Goal: Task Accomplishment & Management: Manage account settings

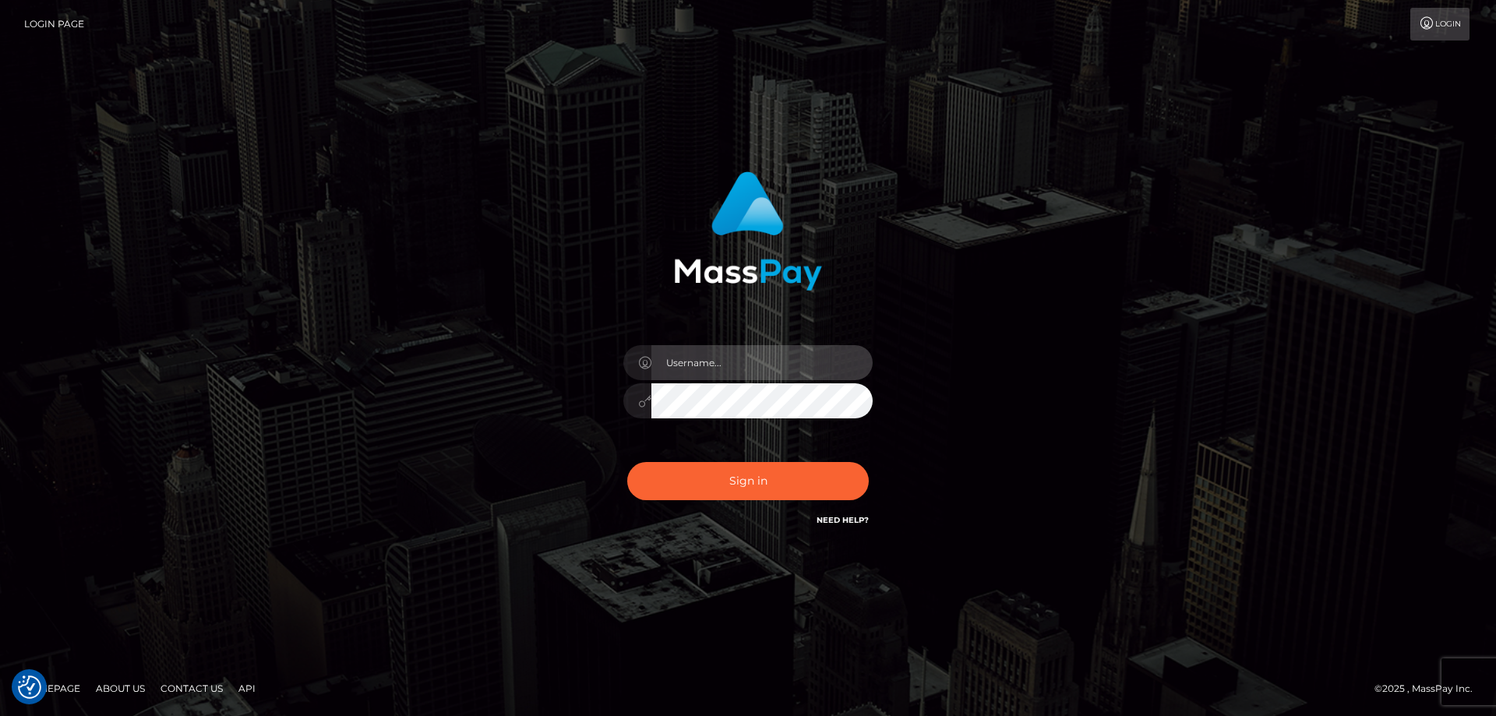
type input "Dan.Cirnat"
click at [863, 457] on div at bounding box center [728, 507] width 319 height 178
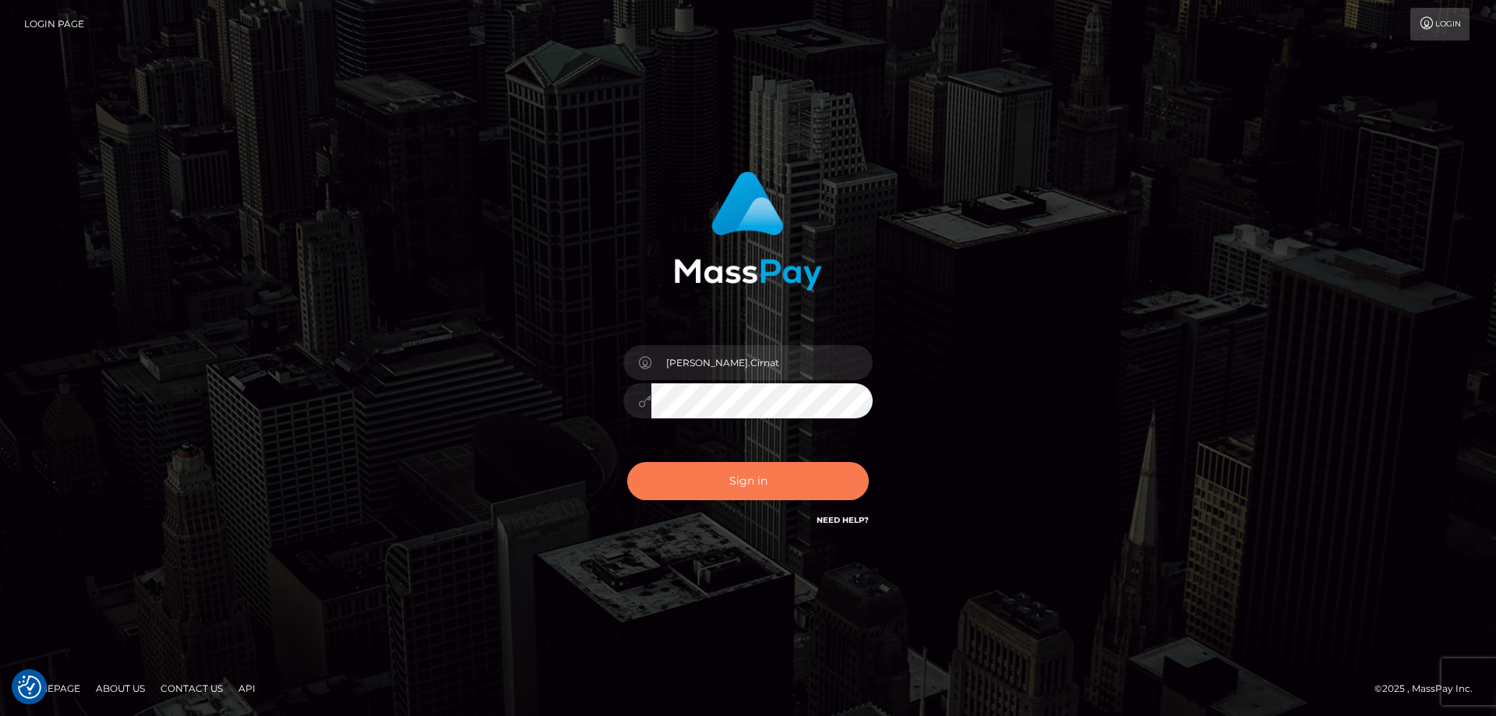
click at [718, 486] on button "Sign in" at bounding box center [748, 481] width 242 height 38
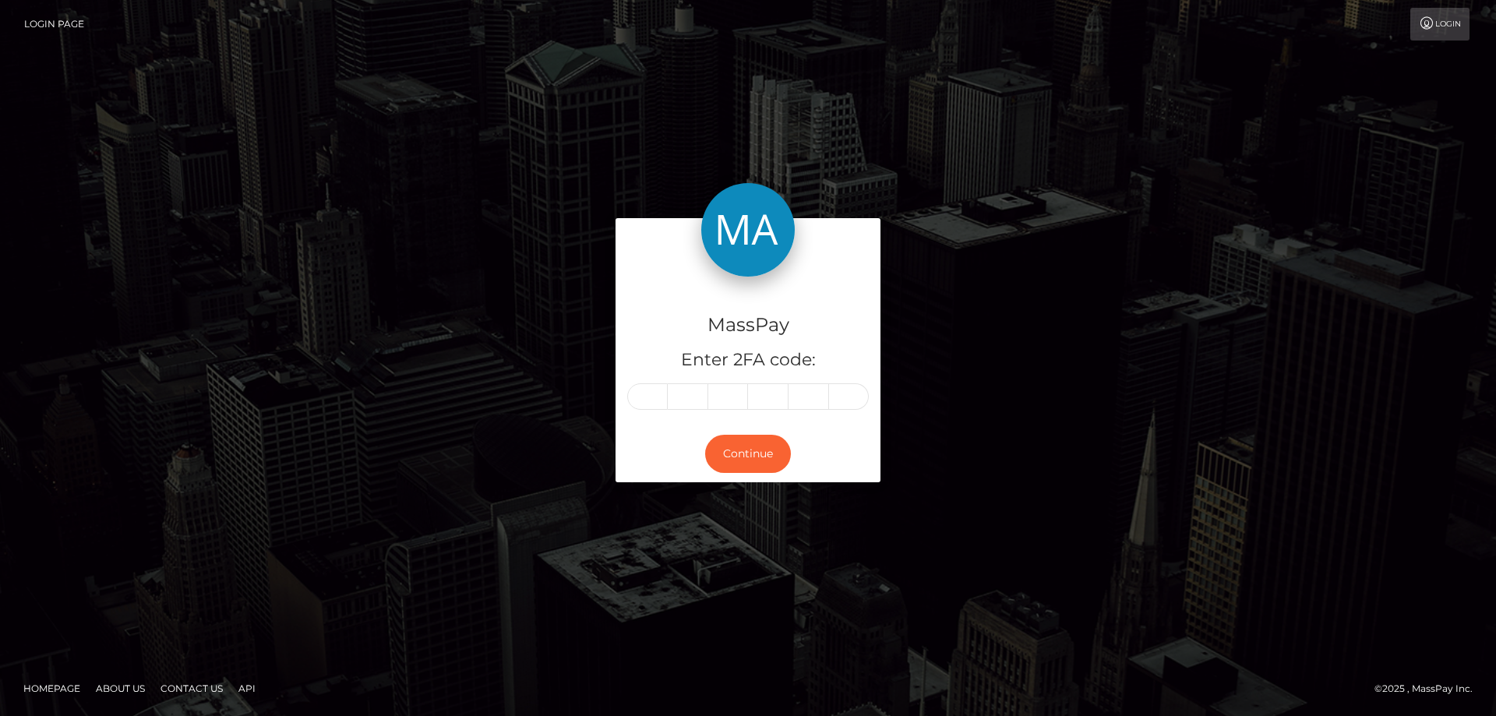
click at [648, 395] on input "text" at bounding box center [647, 396] width 41 height 26
type input "3"
type input "7"
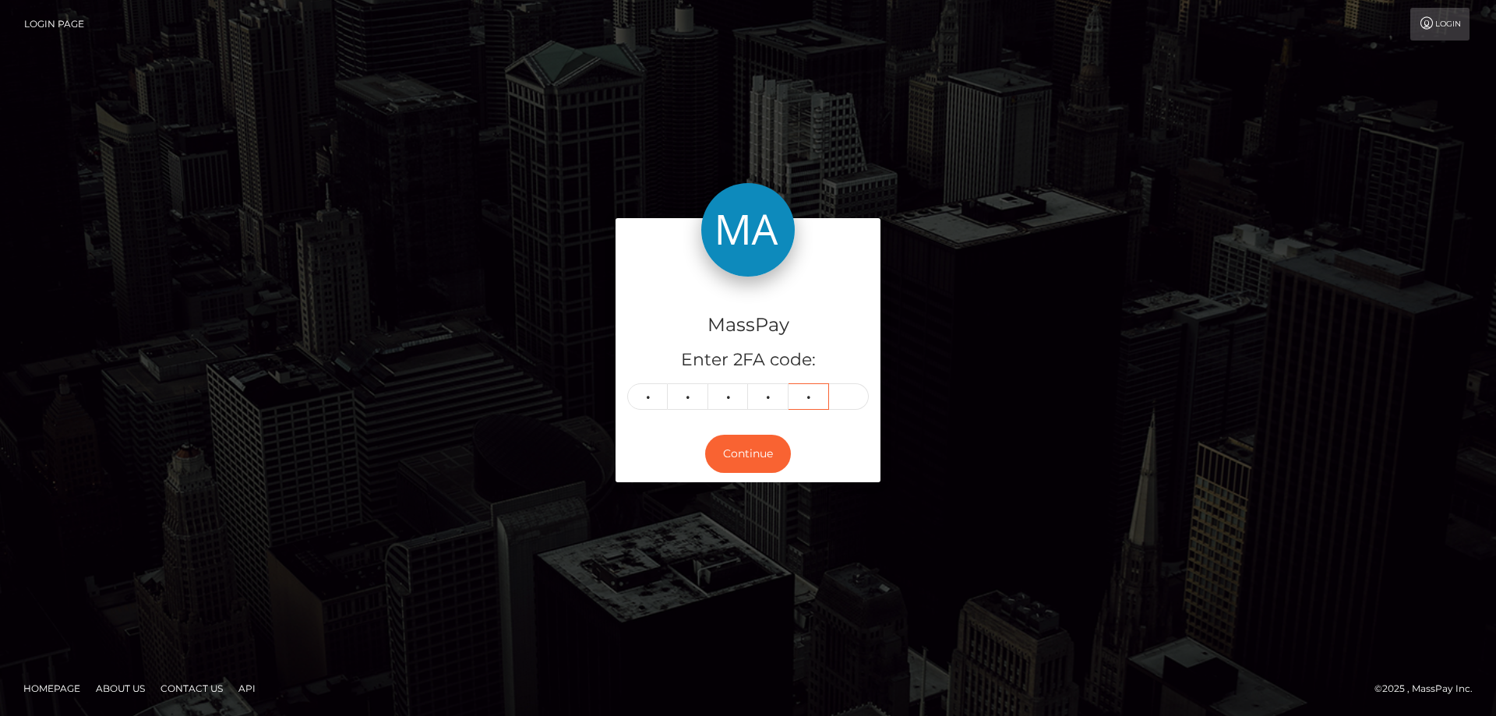
type input "0"
type input "6"
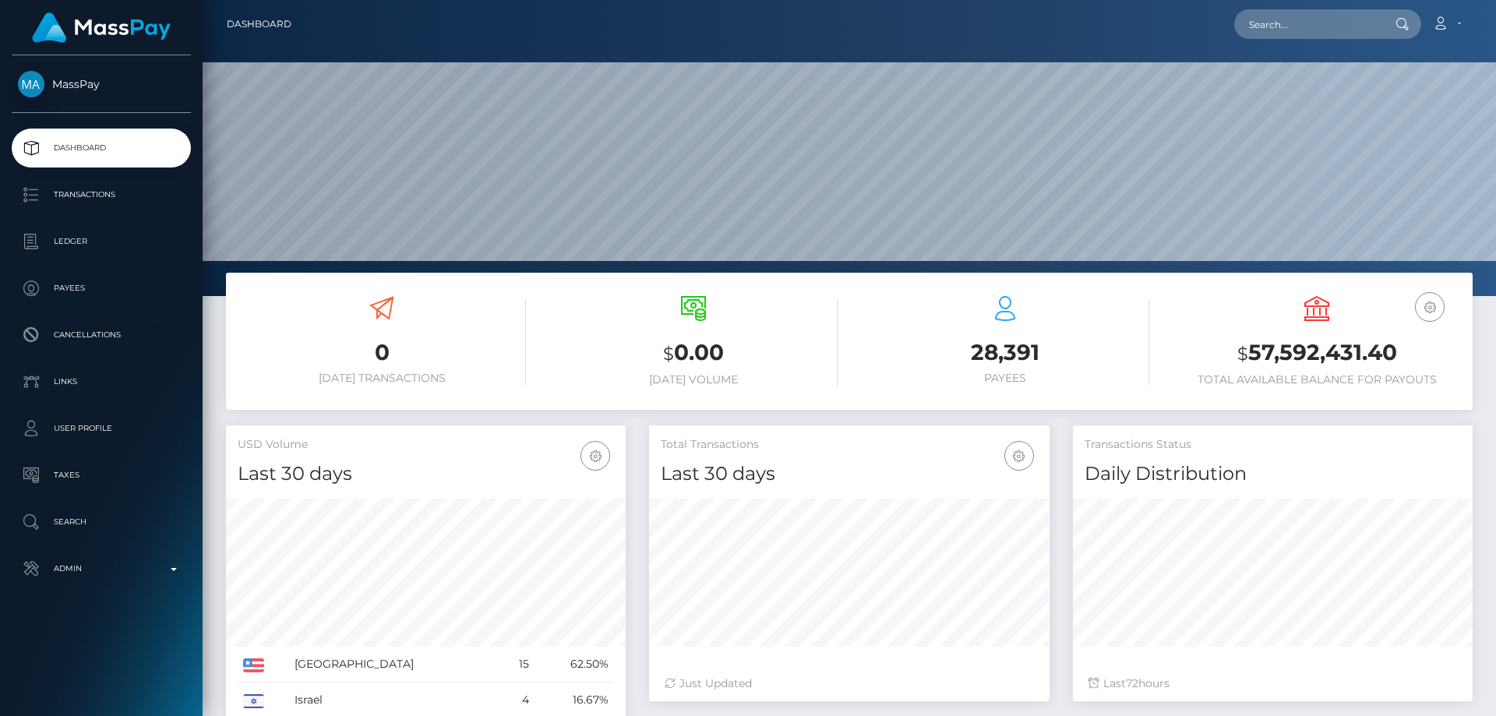
scroll to position [277, 401]
paste input "[EMAIL_ADDRESS][DOMAIN_NAME]"
type input "[EMAIL_ADDRESS][DOMAIN_NAME]"
click at [1308, 83] on link "Katrin LACHIN-THOME" at bounding box center [1296, 80] width 125 height 29
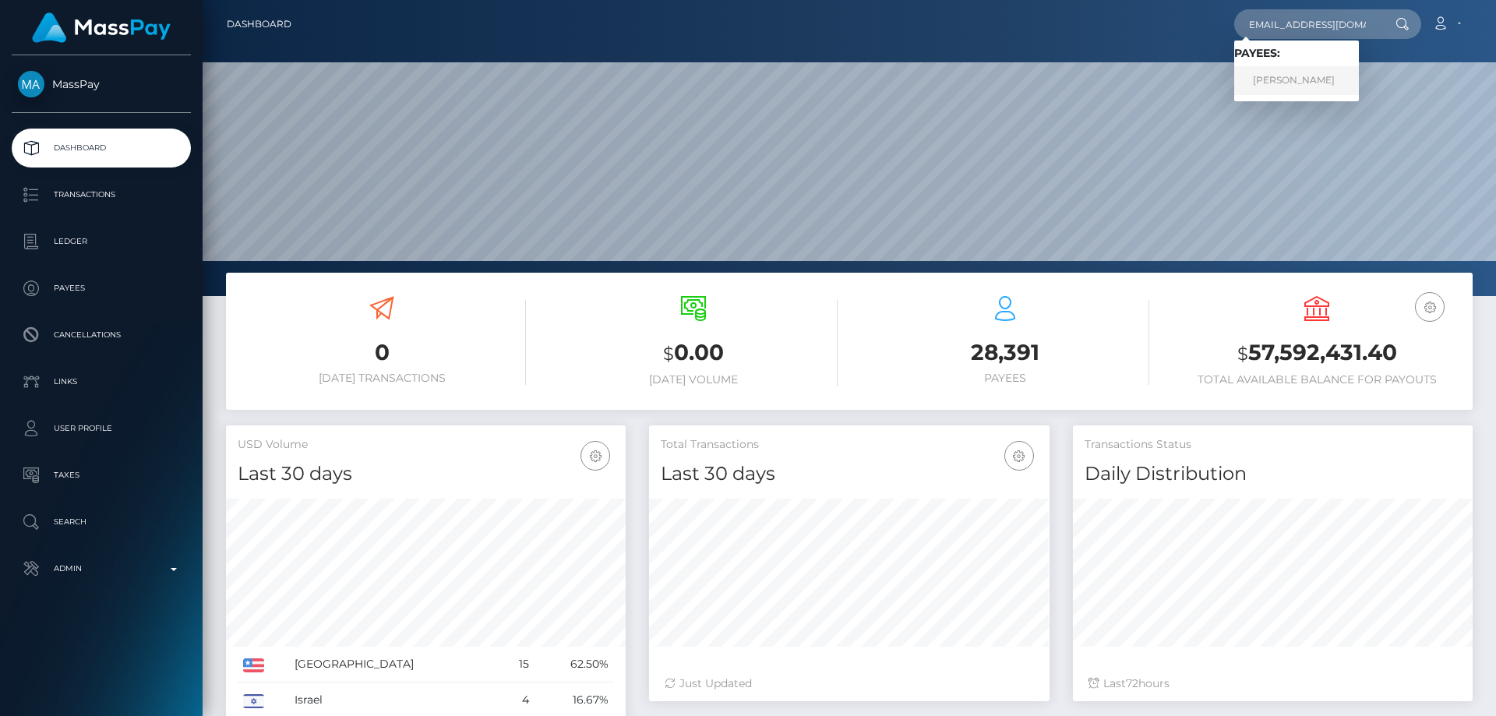
scroll to position [0, 0]
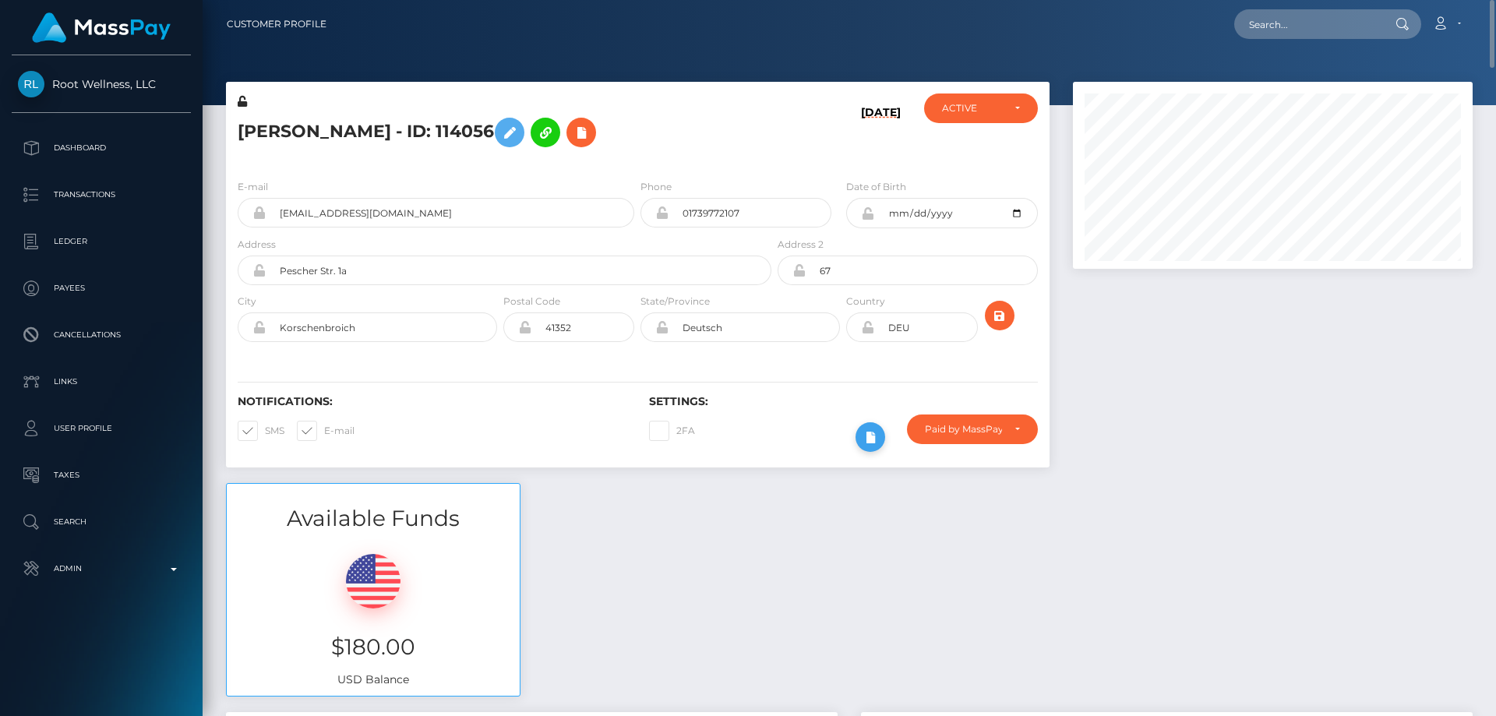
click at [868, 435] on icon at bounding box center [870, 437] width 19 height 19
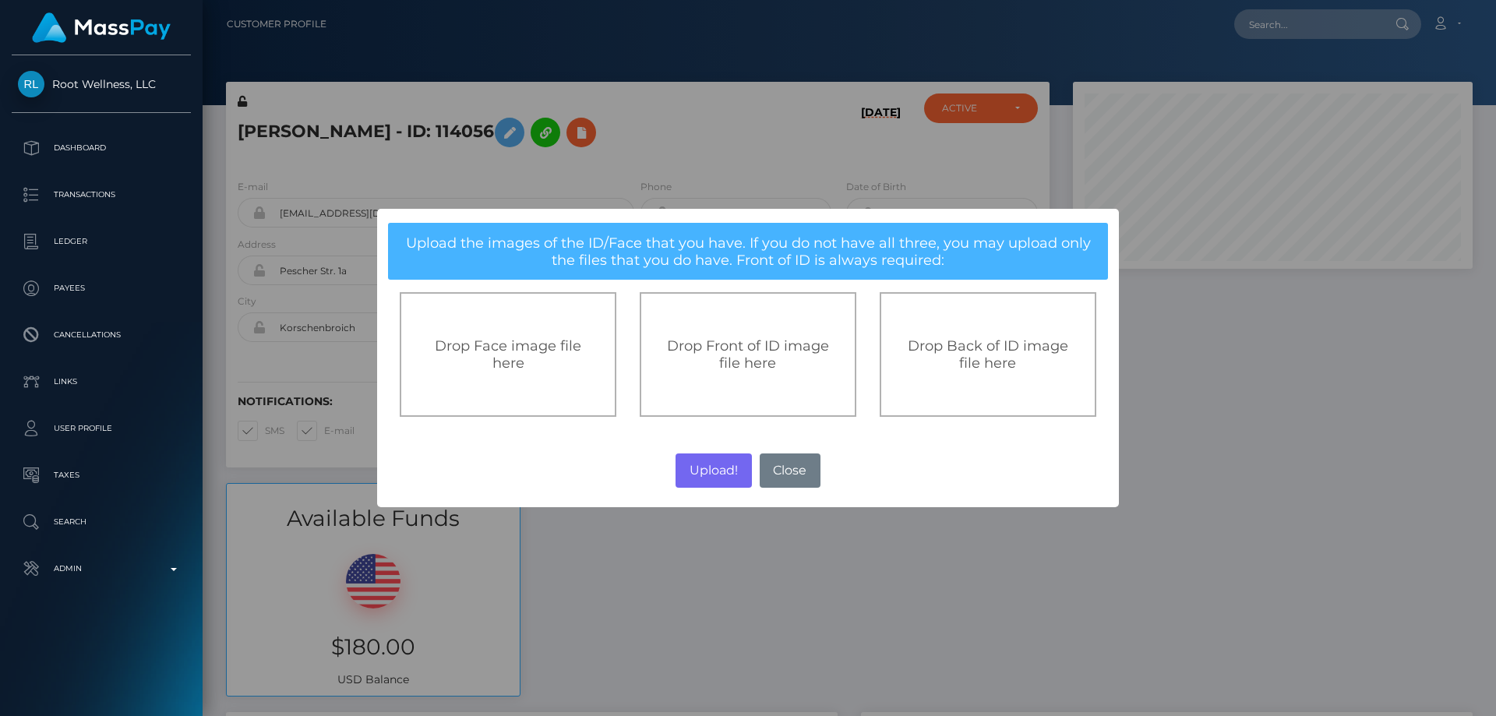
click at [721, 354] on span "Drop Front of ID image file here" at bounding box center [748, 354] width 162 height 34
drag, startPoint x: 747, startPoint y: 643, endPoint x: 584, endPoint y: 469, distance: 238.2
click at [747, 643] on div "× Upload the images of the ID/Face that you have. If you do not have all three,…" at bounding box center [748, 358] width 1496 height 716
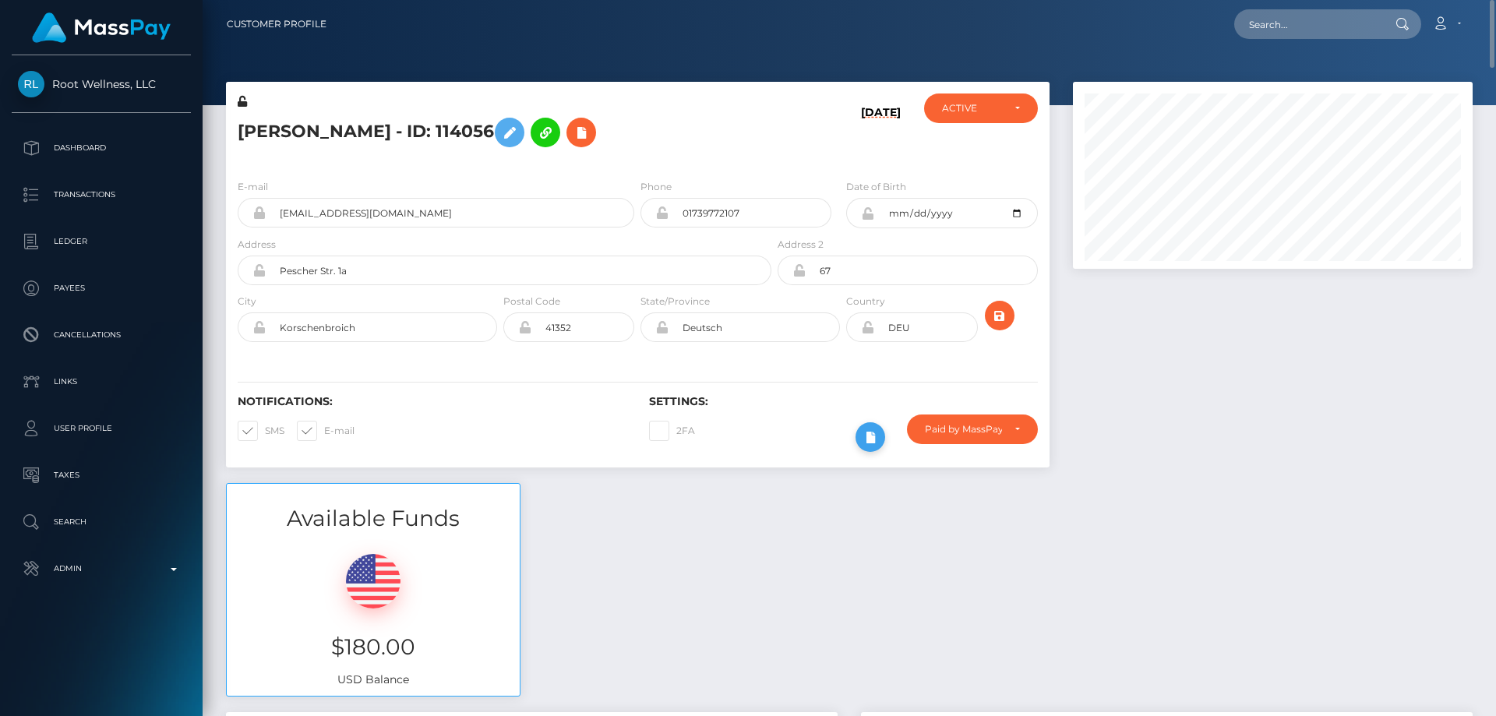
click at [870, 432] on icon at bounding box center [870, 437] width 19 height 19
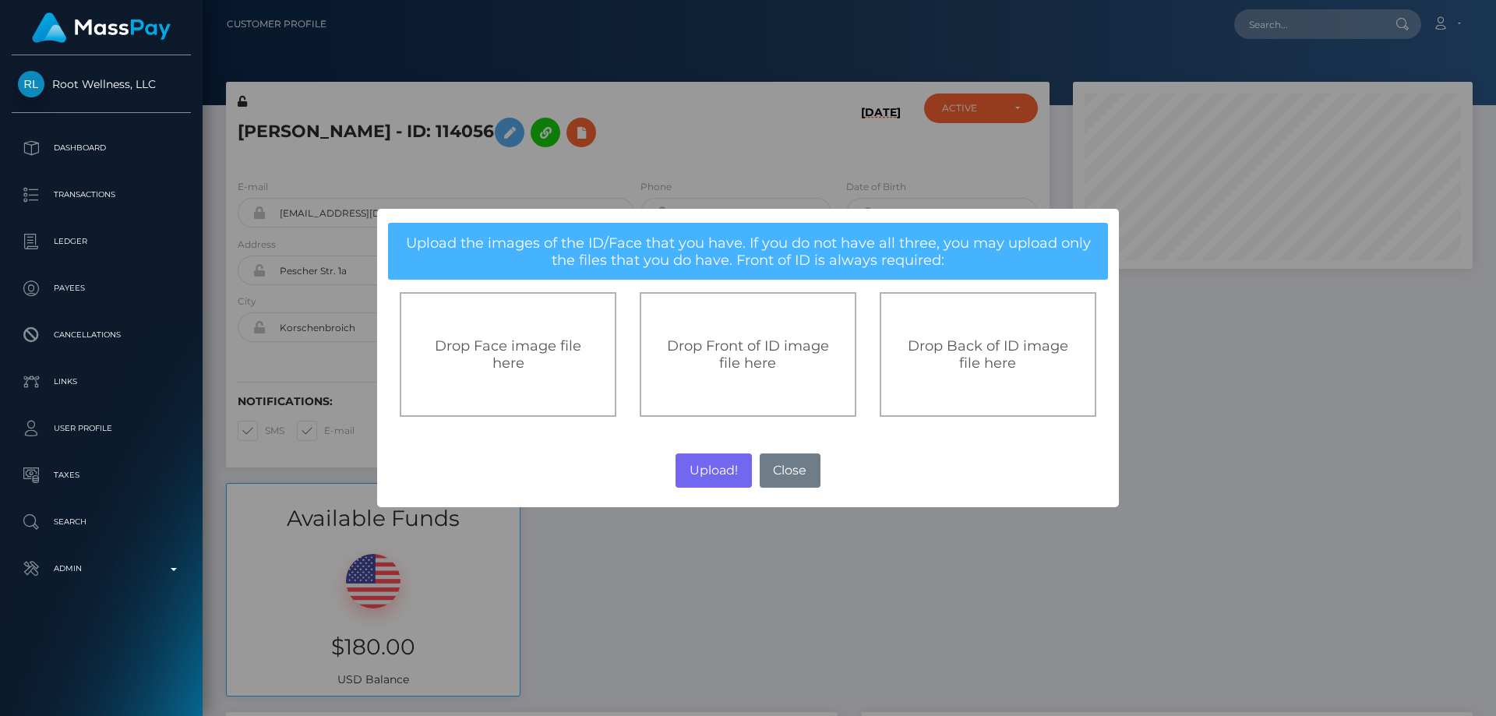
click at [724, 358] on span "Drop Front of ID image file here" at bounding box center [748, 354] width 162 height 34
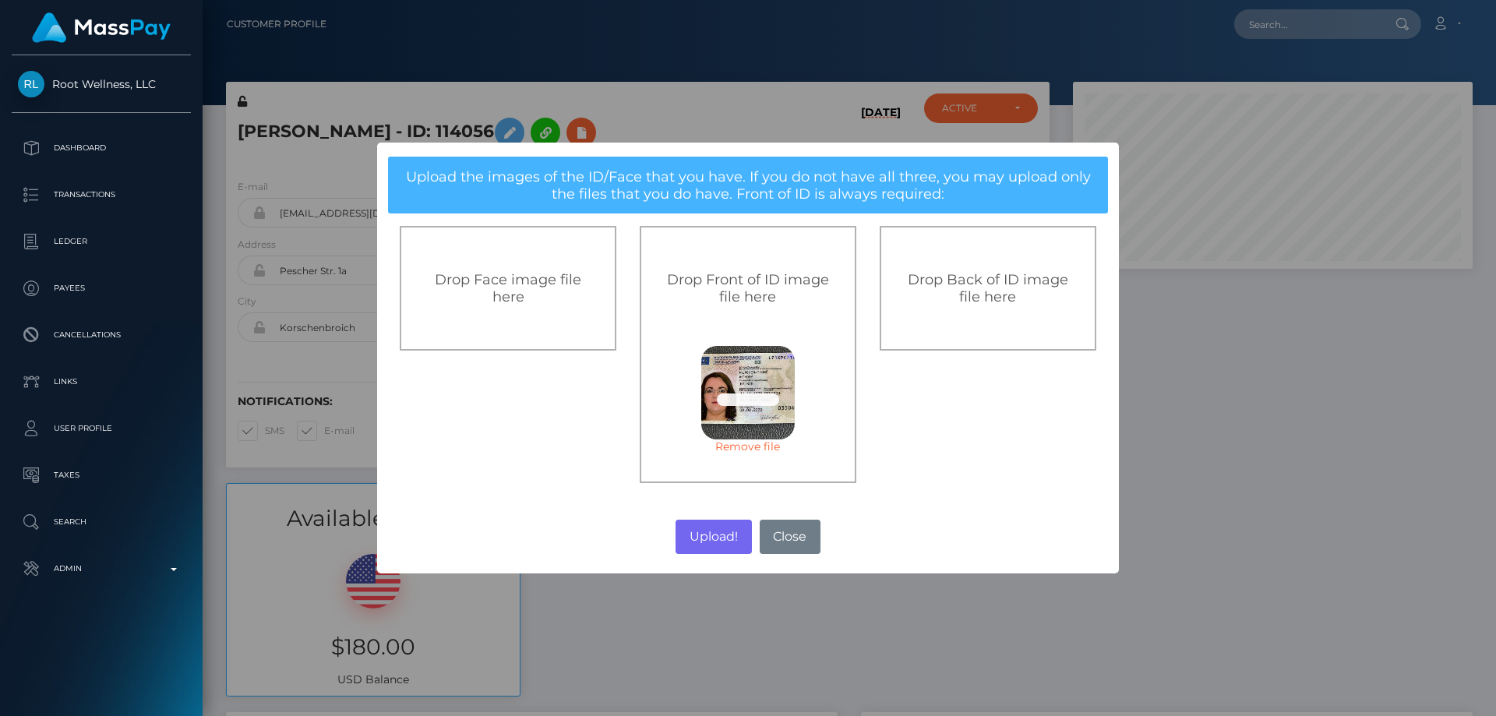
click at [960, 289] on span "Drop Back of ID image file here" at bounding box center [988, 288] width 161 height 34
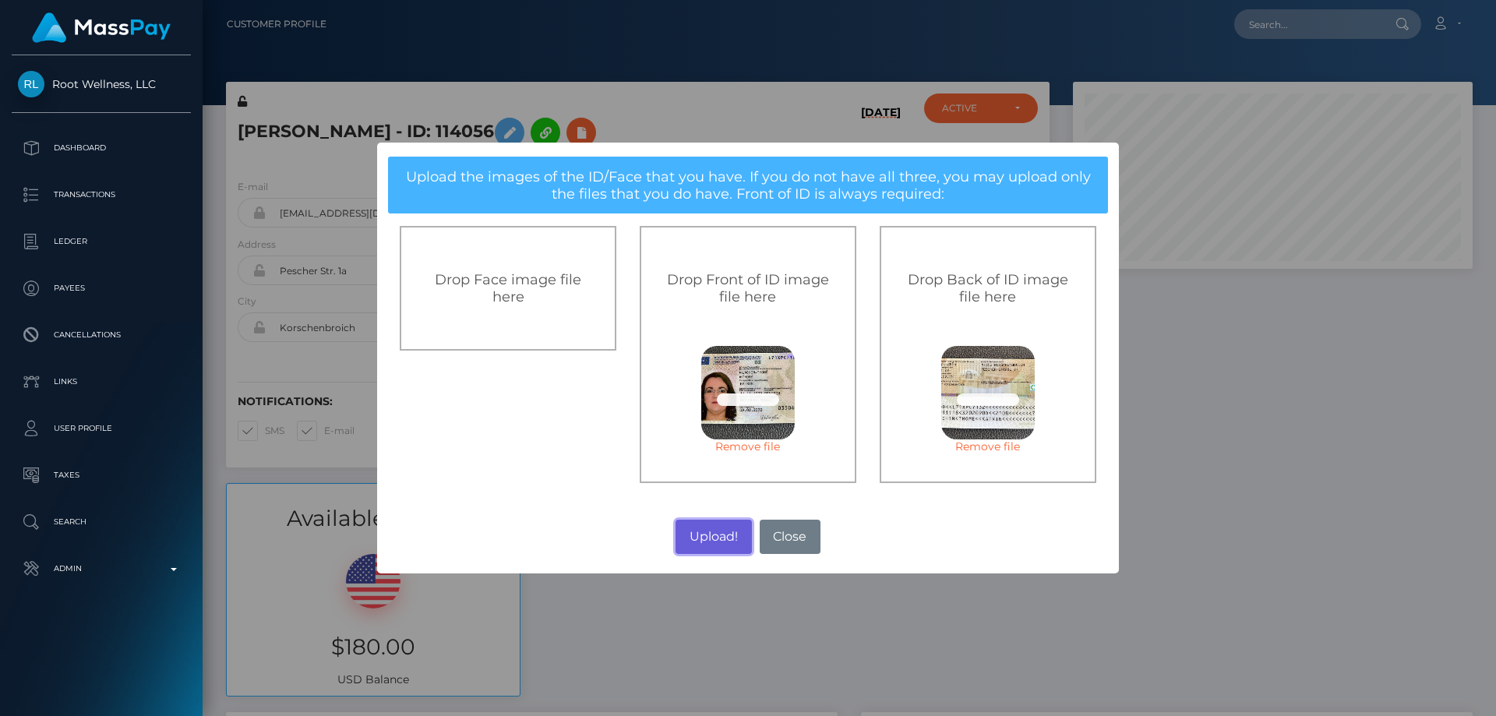
click at [720, 536] on button "Upload!" at bounding box center [714, 537] width 76 height 34
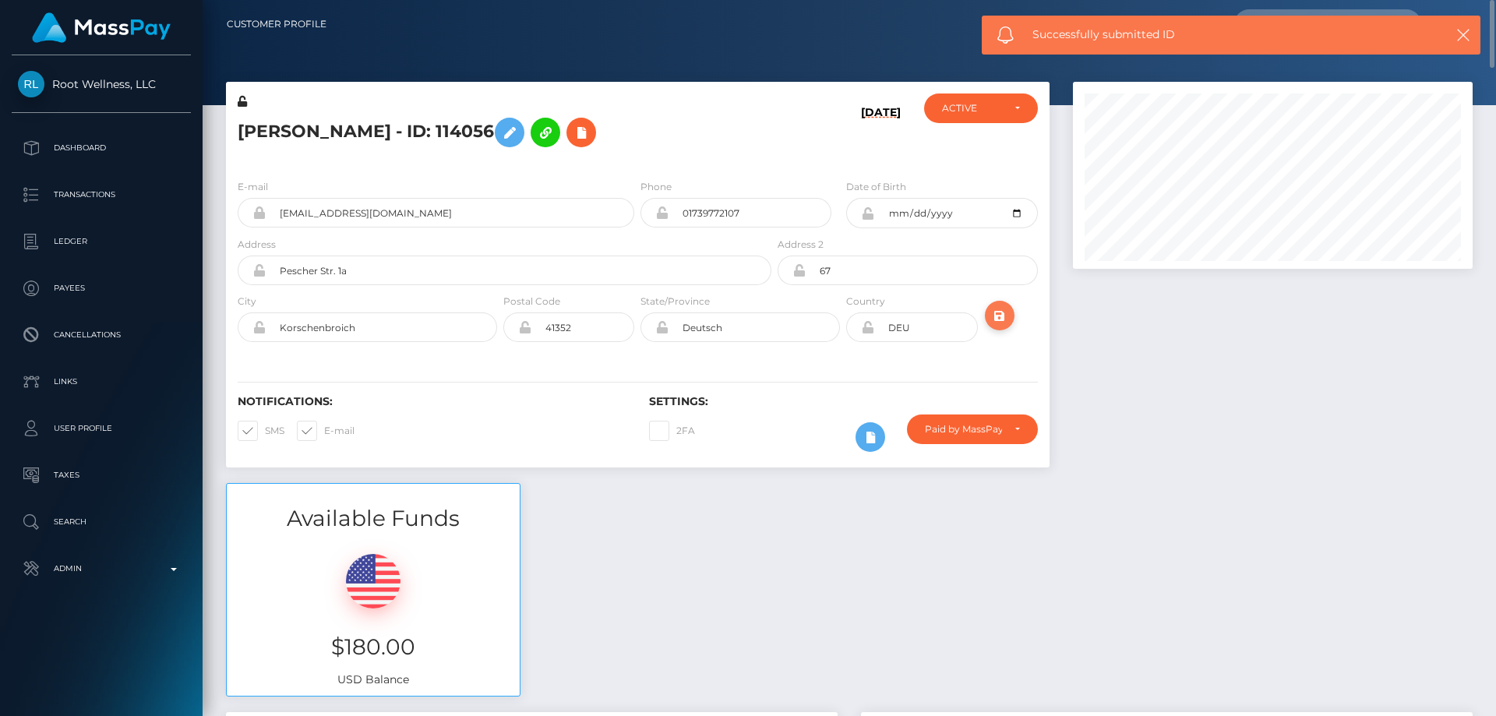
click at [1004, 314] on icon "submit" at bounding box center [999, 315] width 19 height 19
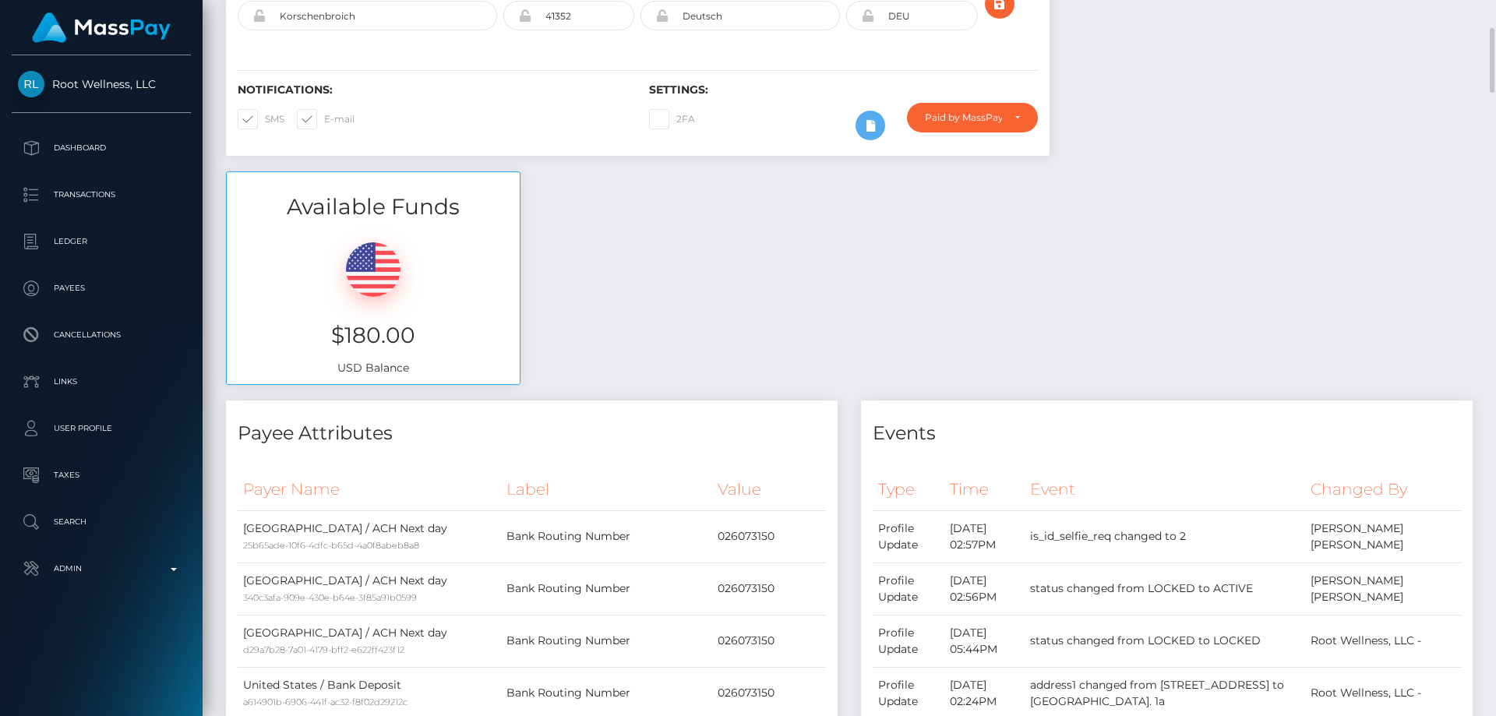
scroll to position [78, 0]
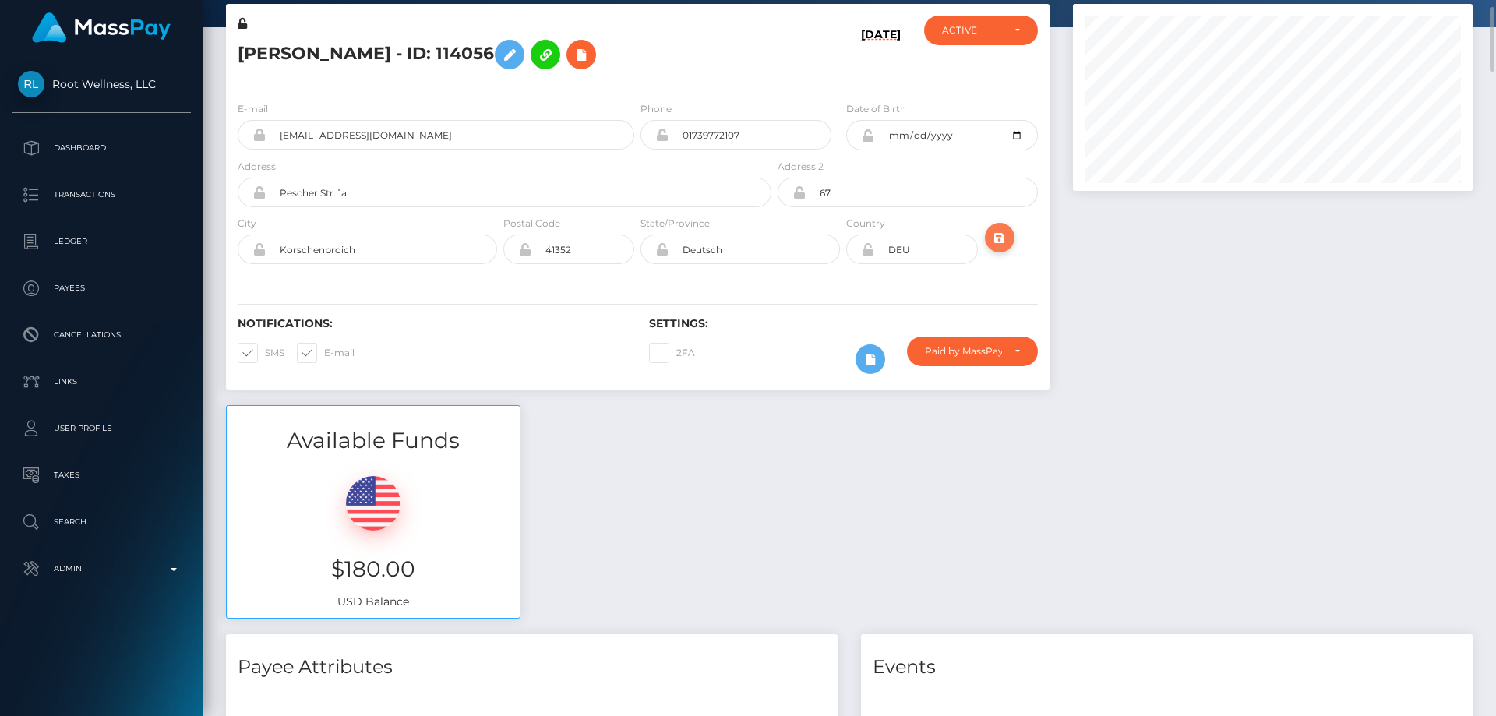
click at [999, 228] on icon "submit" at bounding box center [999, 237] width 19 height 19
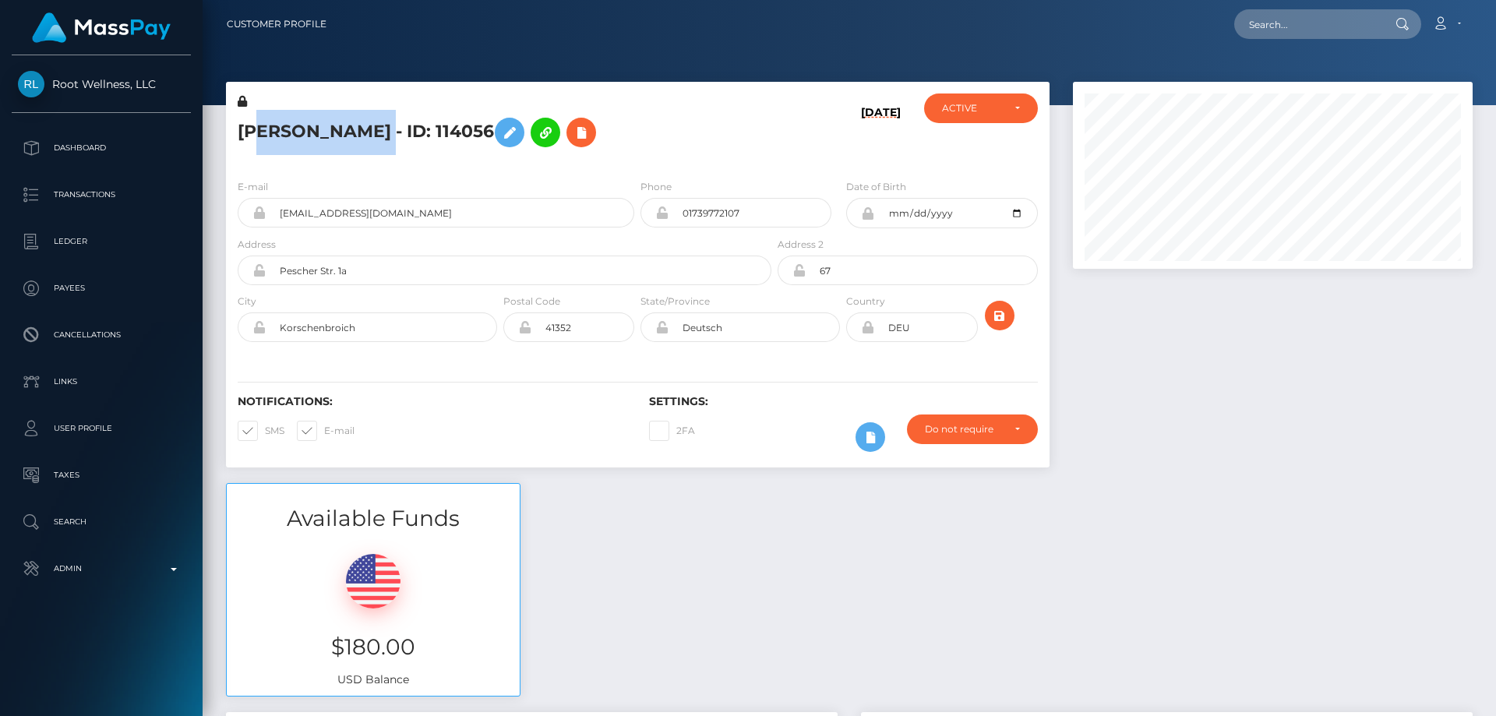
scroll to position [187, 401]
click at [235, 137] on div "[PERSON_NAME] - ID: 114056" at bounding box center [500, 130] width 549 height 73
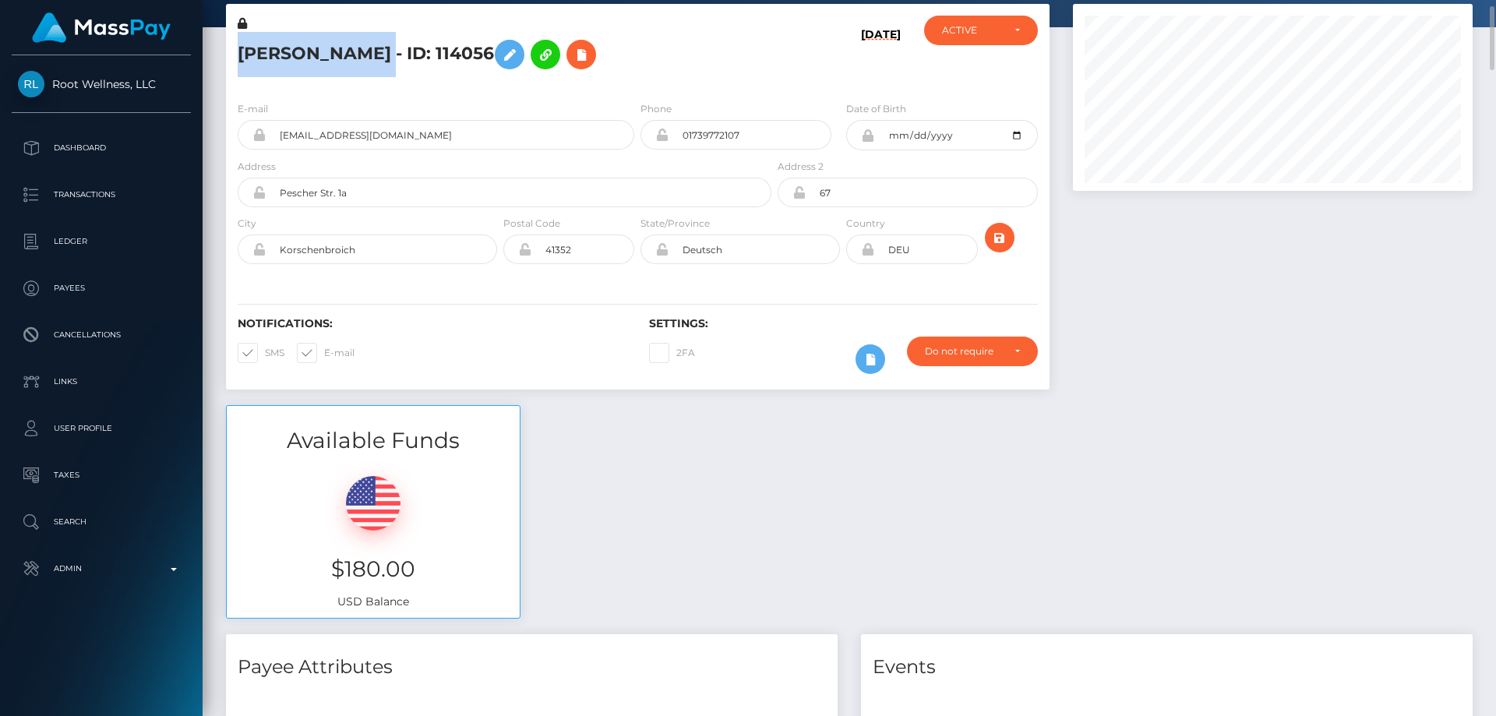
scroll to position [0, 0]
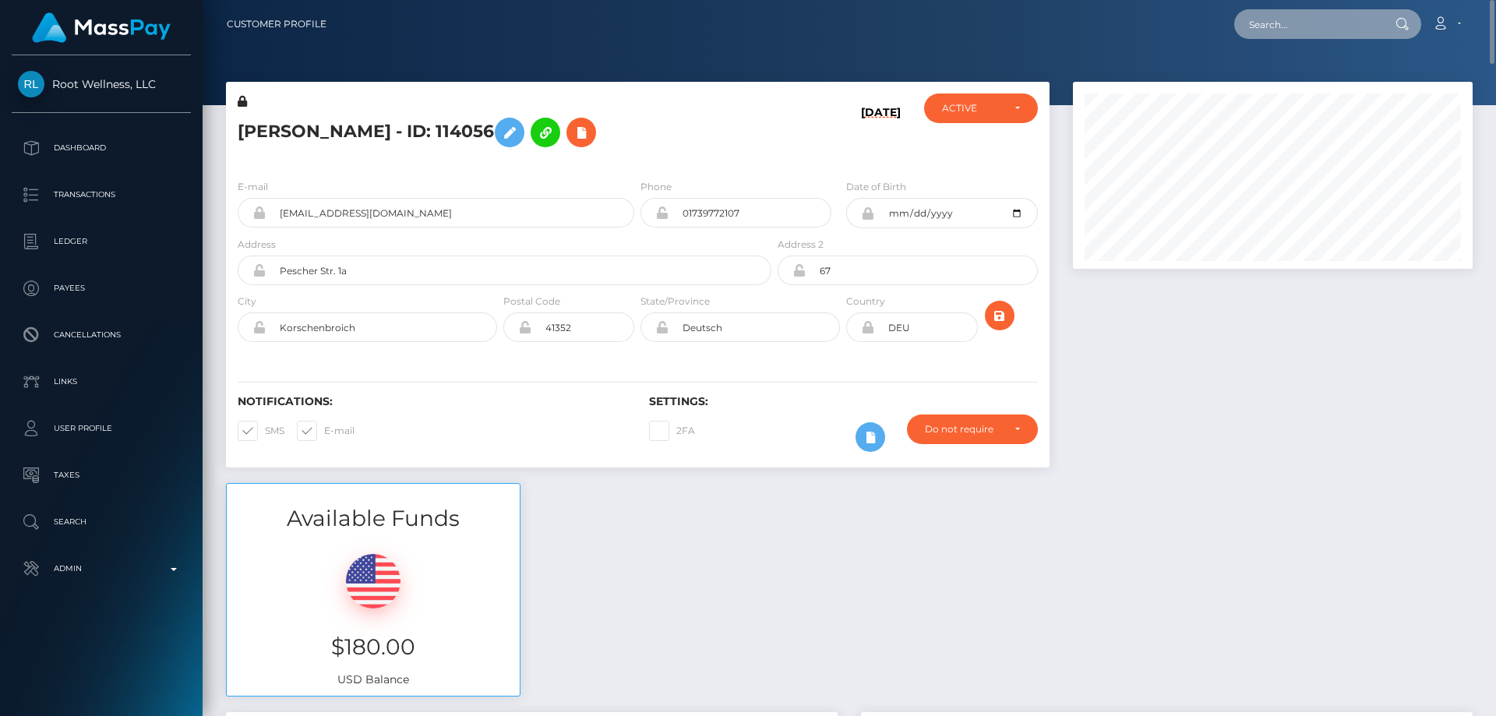
paste input "limfongmei@gmail.com"
type input "limfongmei@gmail.com"
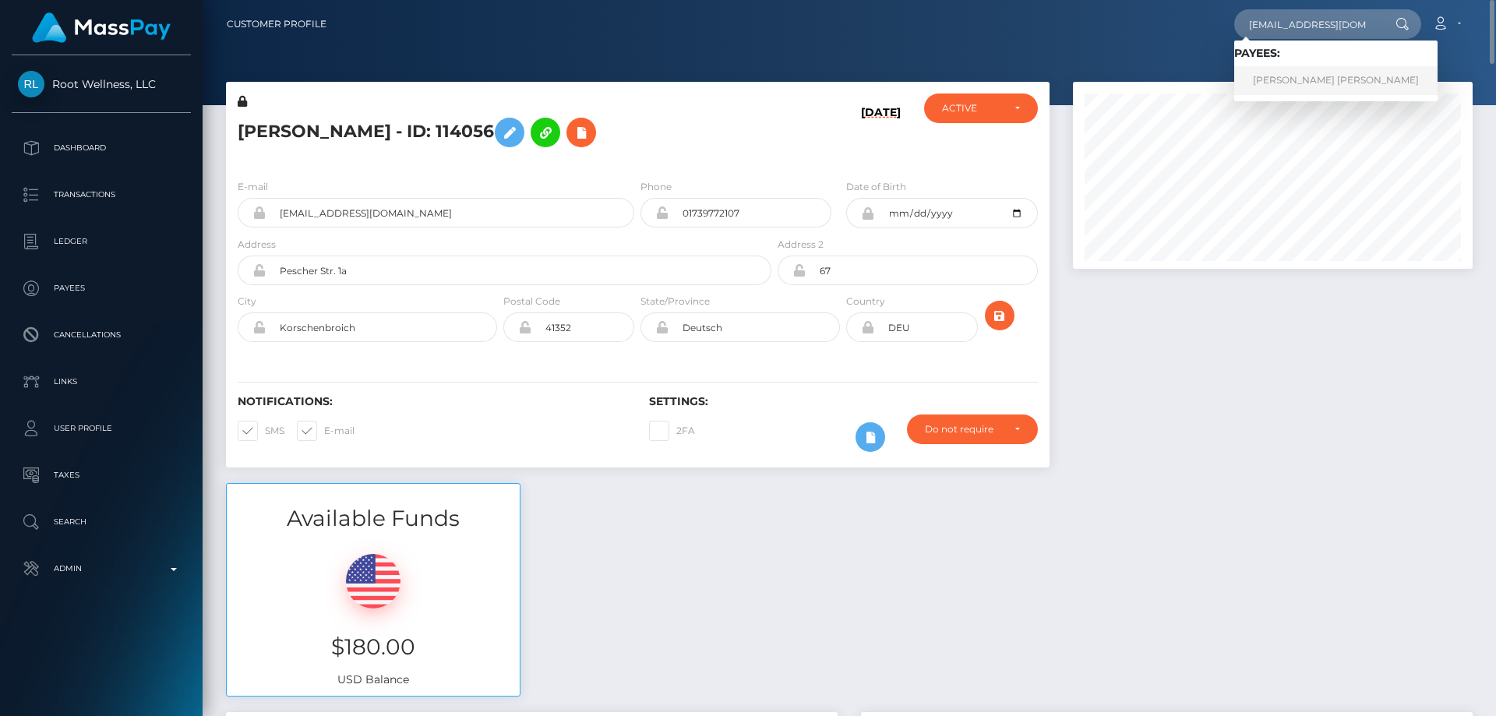
click at [1296, 80] on link "Lim Fong Mei" at bounding box center [1335, 80] width 203 height 29
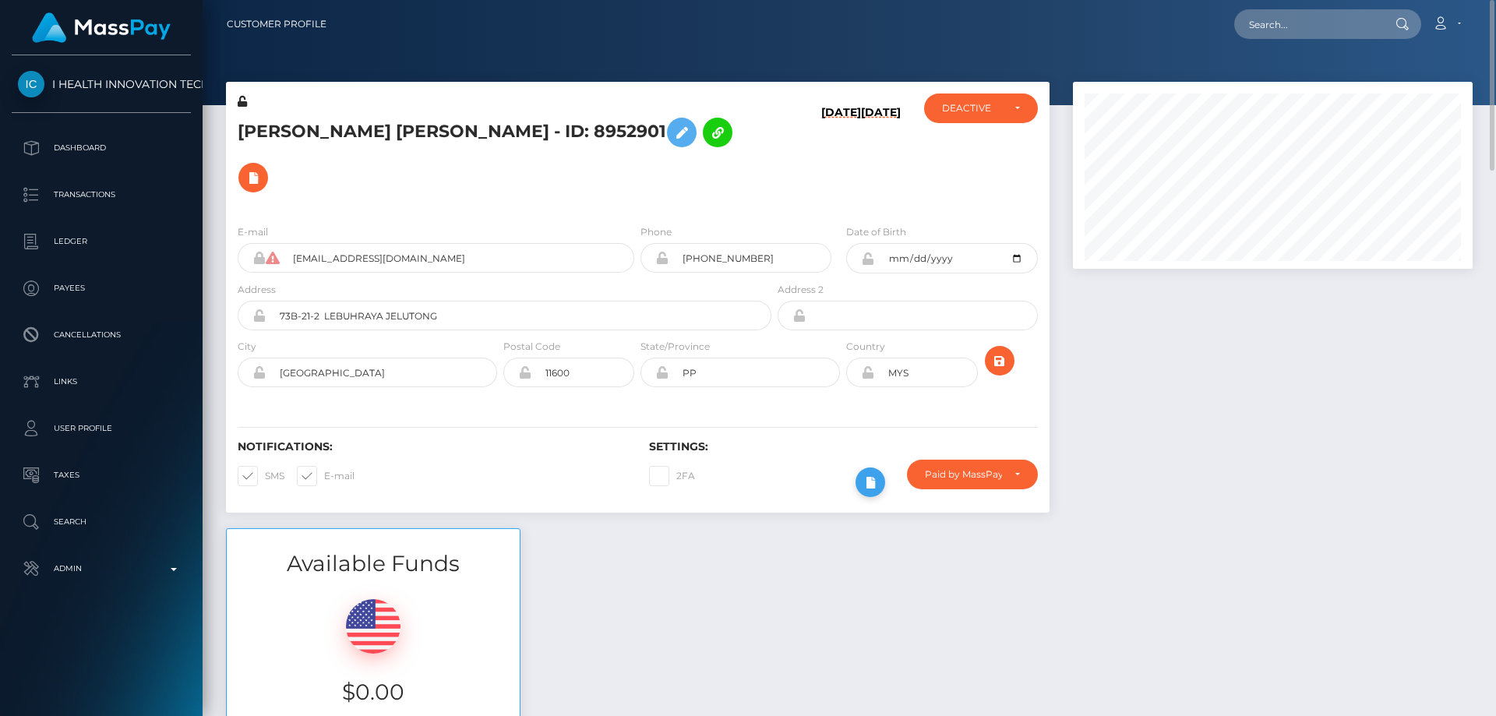
click at [863, 468] on button at bounding box center [871, 483] width 30 height 30
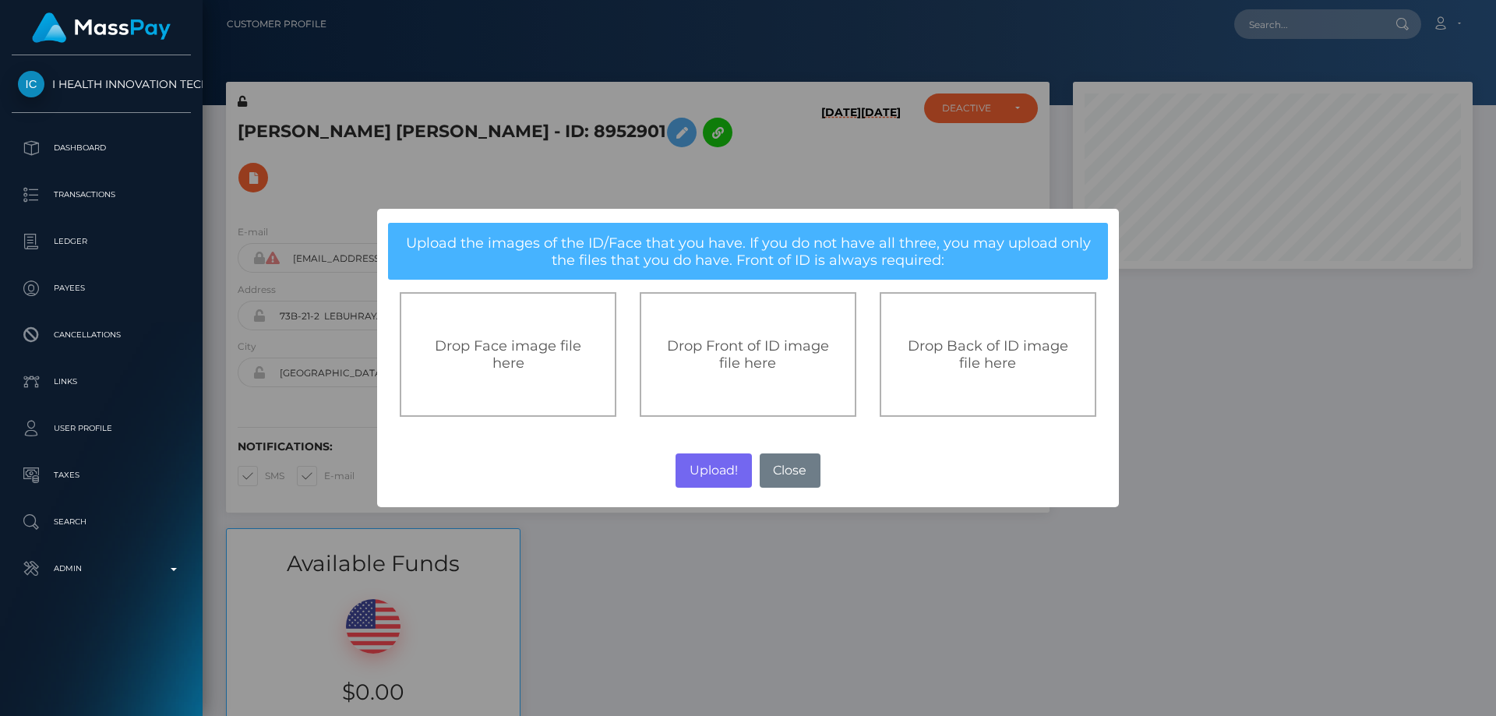
click at [713, 355] on span "Drop Front of ID image file here" at bounding box center [748, 354] width 162 height 34
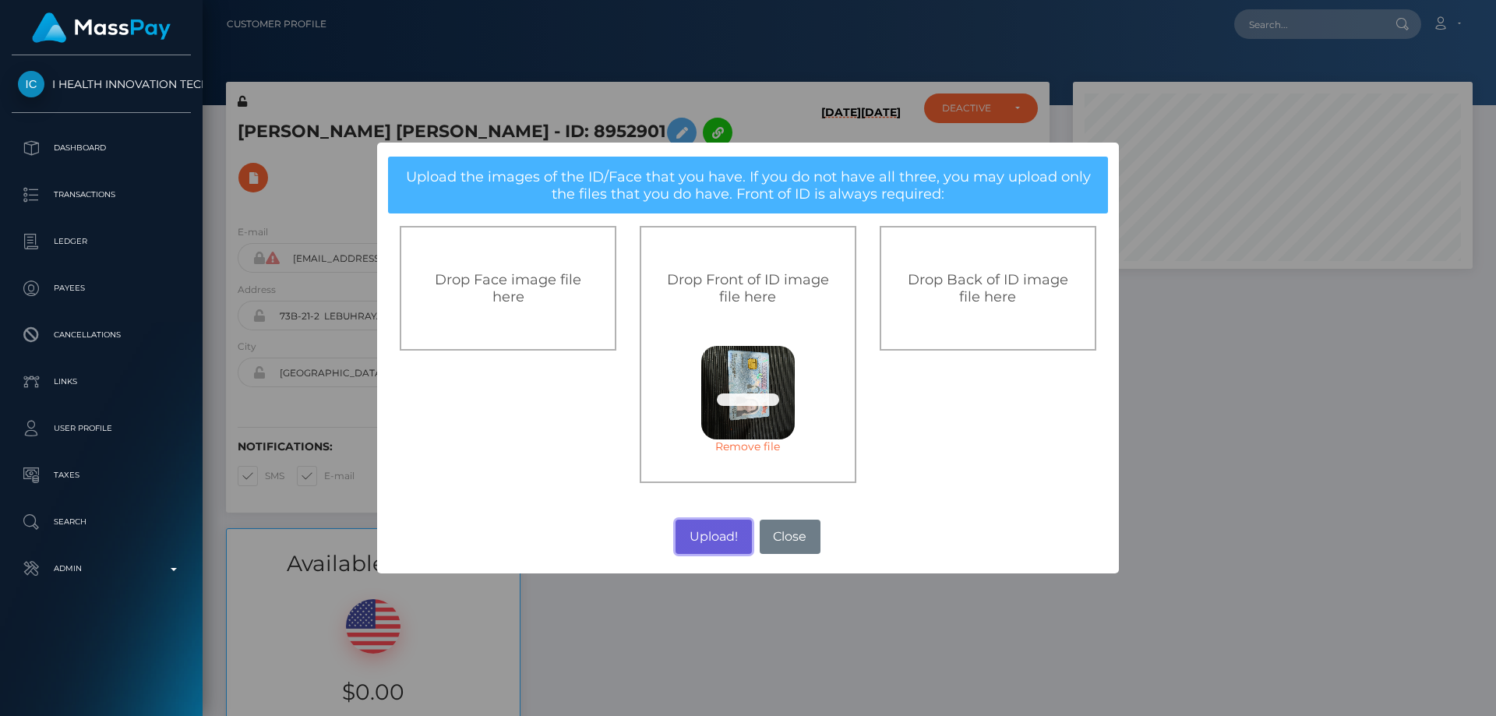
click at [726, 539] on button "Upload!" at bounding box center [714, 537] width 76 height 34
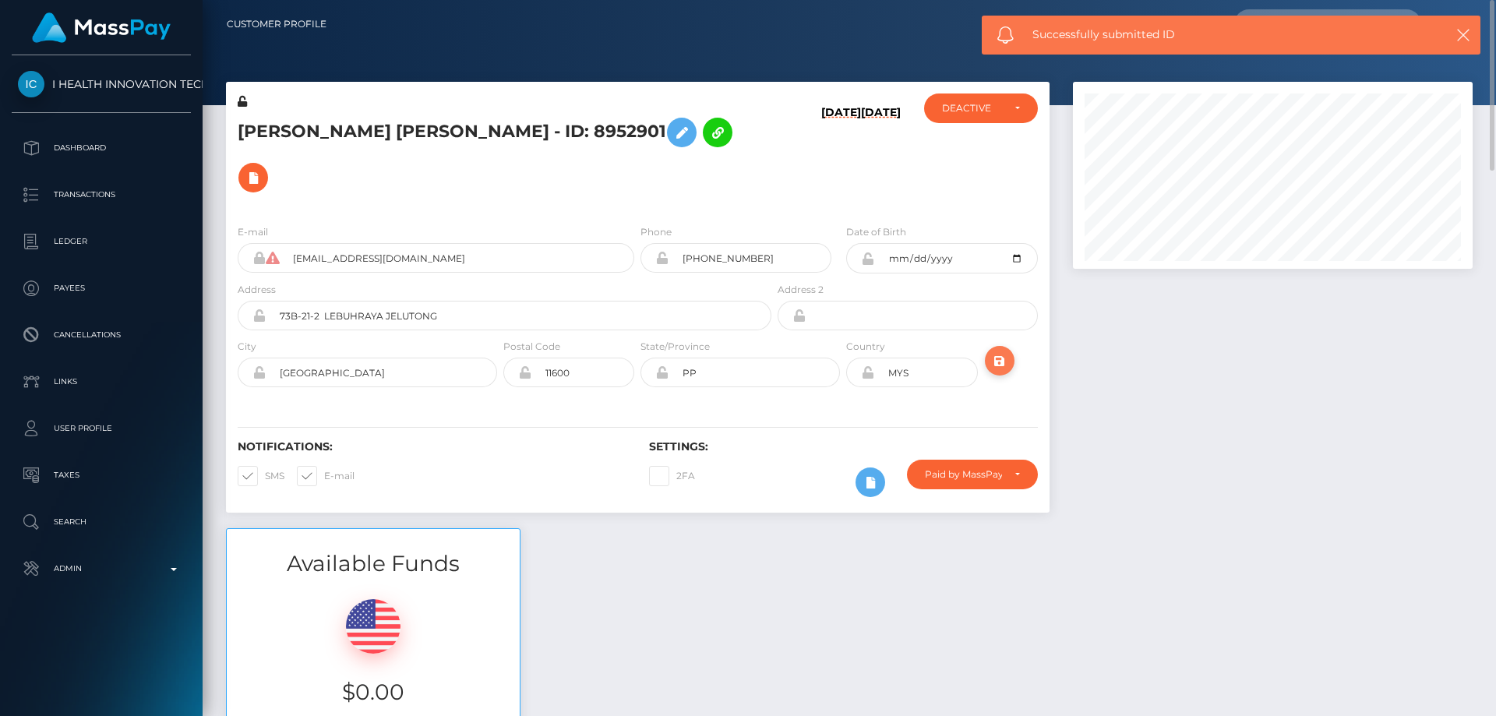
click at [1001, 351] on icon "submit" at bounding box center [999, 360] width 19 height 19
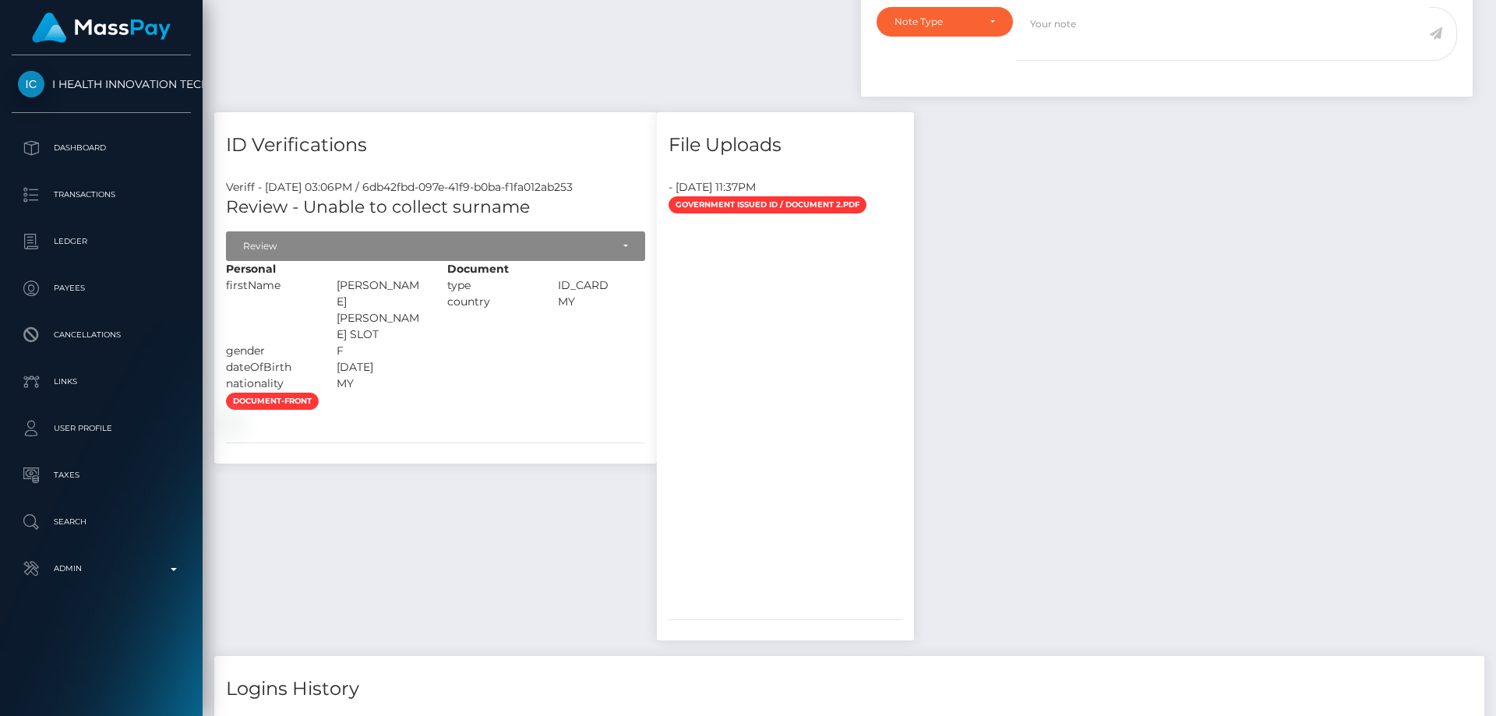
scroll to position [187, 401]
click at [238, 429] on img at bounding box center [232, 423] width 12 height 12
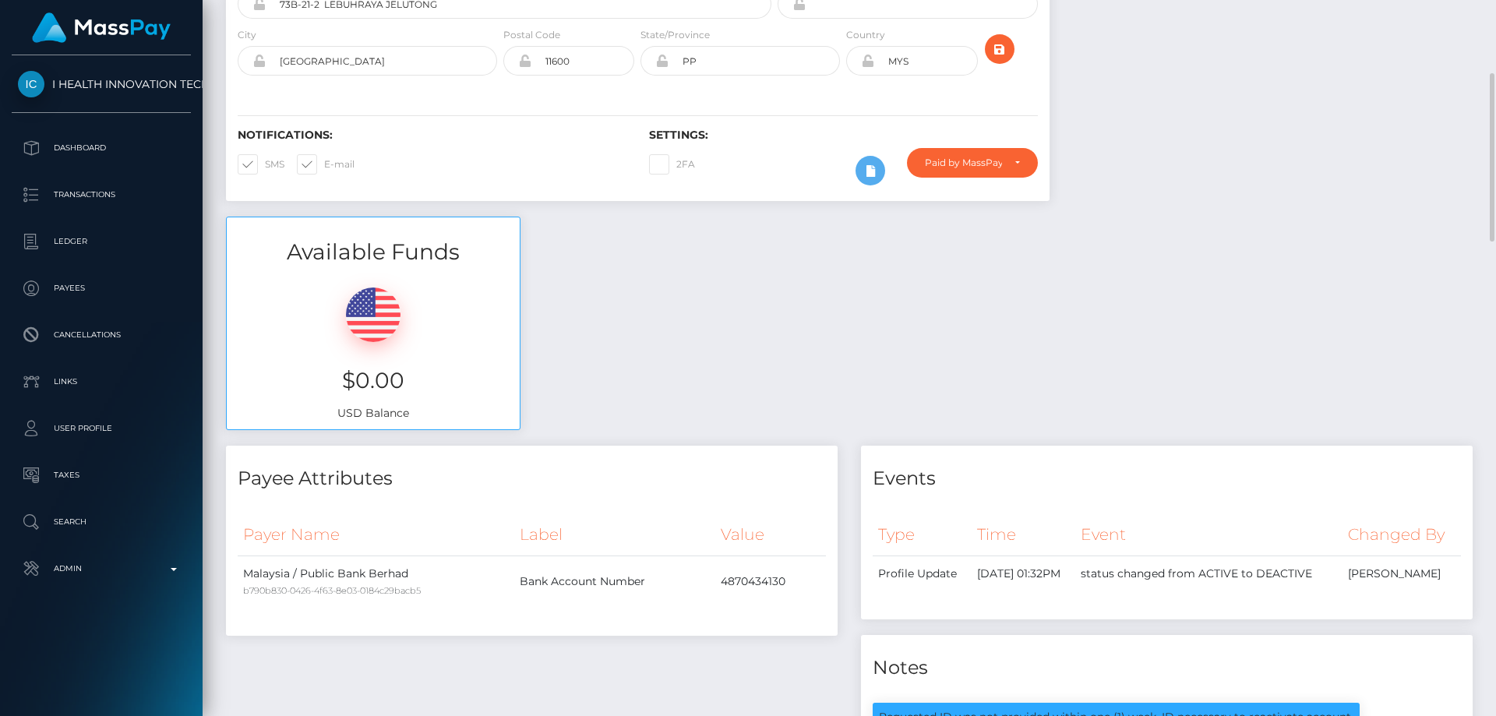
scroll to position [0, 0]
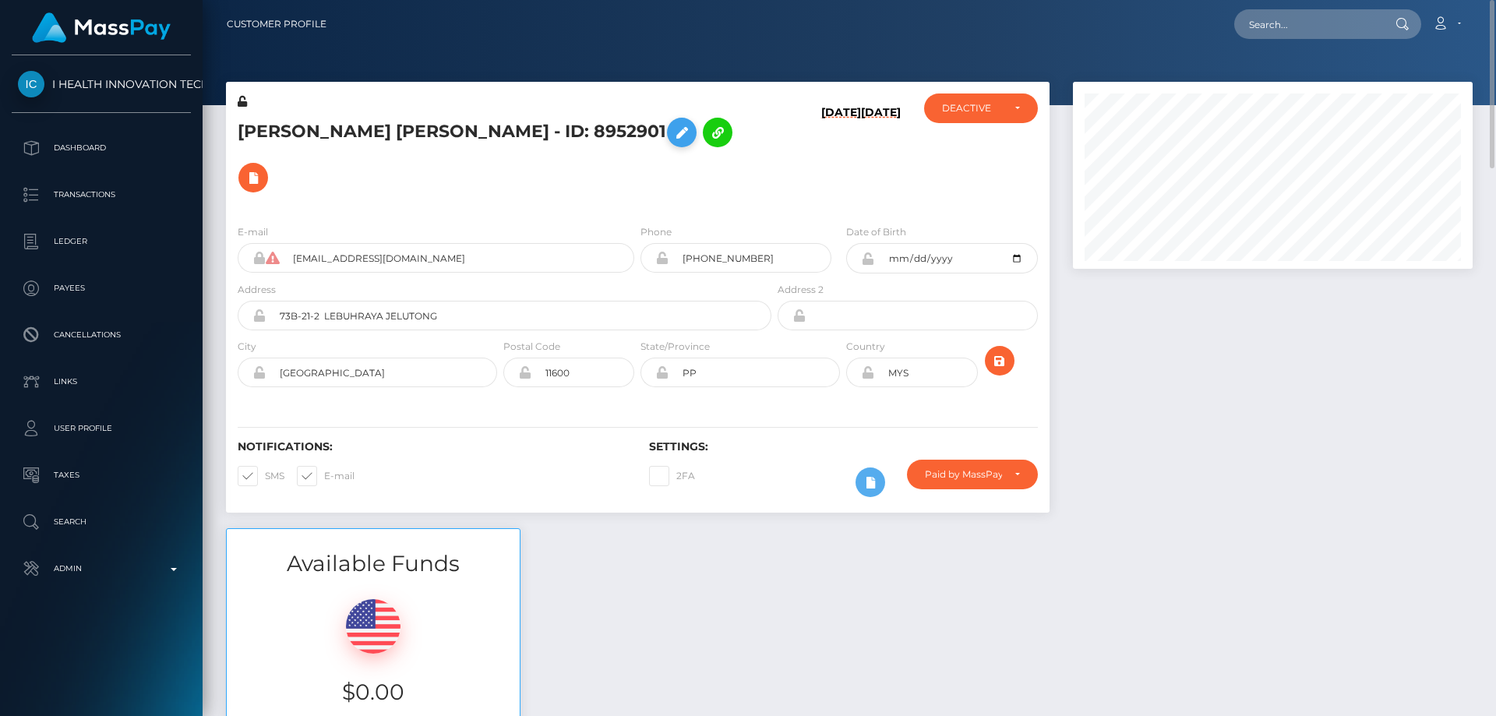
click at [672, 131] on icon at bounding box center [681, 132] width 19 height 19
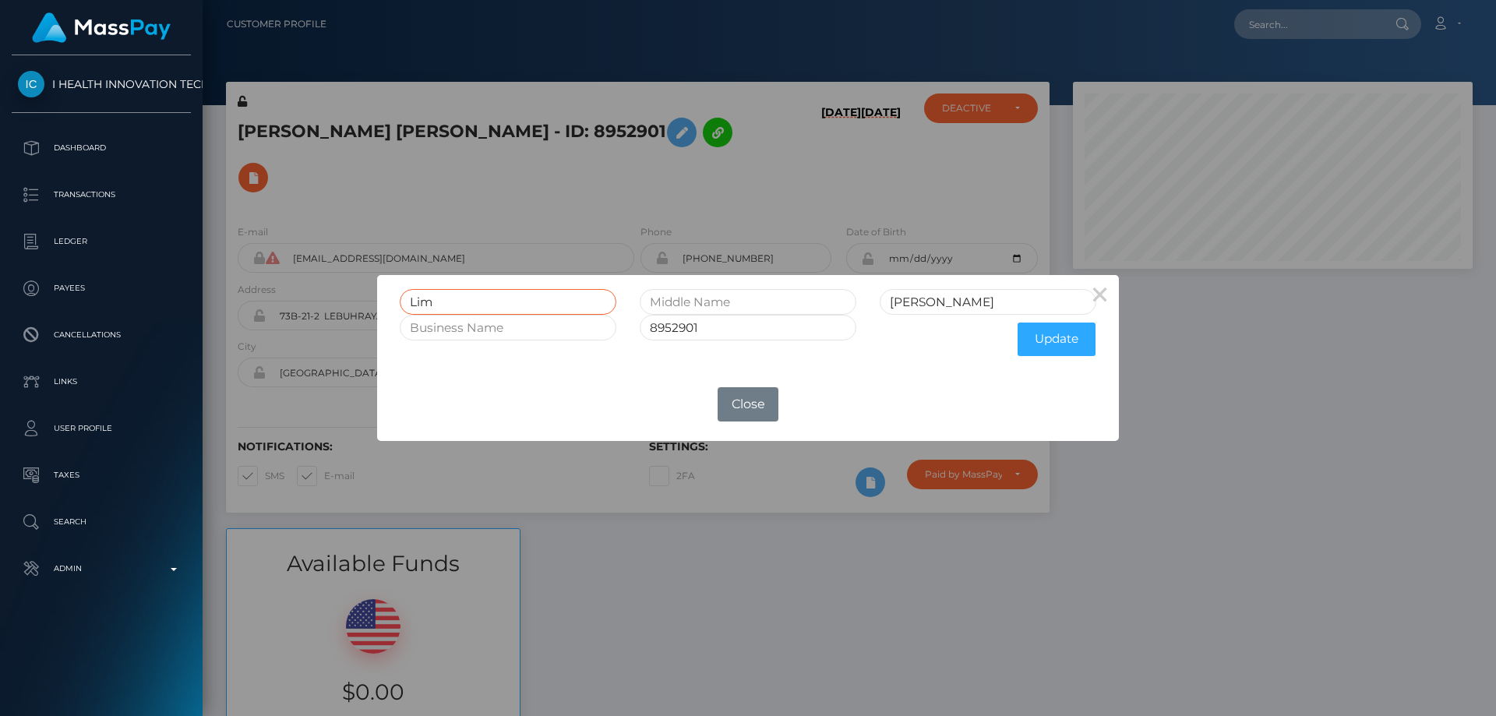
click at [405, 302] on input "Lim" at bounding box center [508, 302] width 217 height 26
drag, startPoint x: 436, startPoint y: 306, endPoint x: 403, endPoint y: 304, distance: 33.6
click at [403, 304] on input "Lim" at bounding box center [508, 302] width 217 height 26
click at [1028, 305] on input "Fong Mei" at bounding box center [988, 302] width 217 height 26
paste input "Lim"
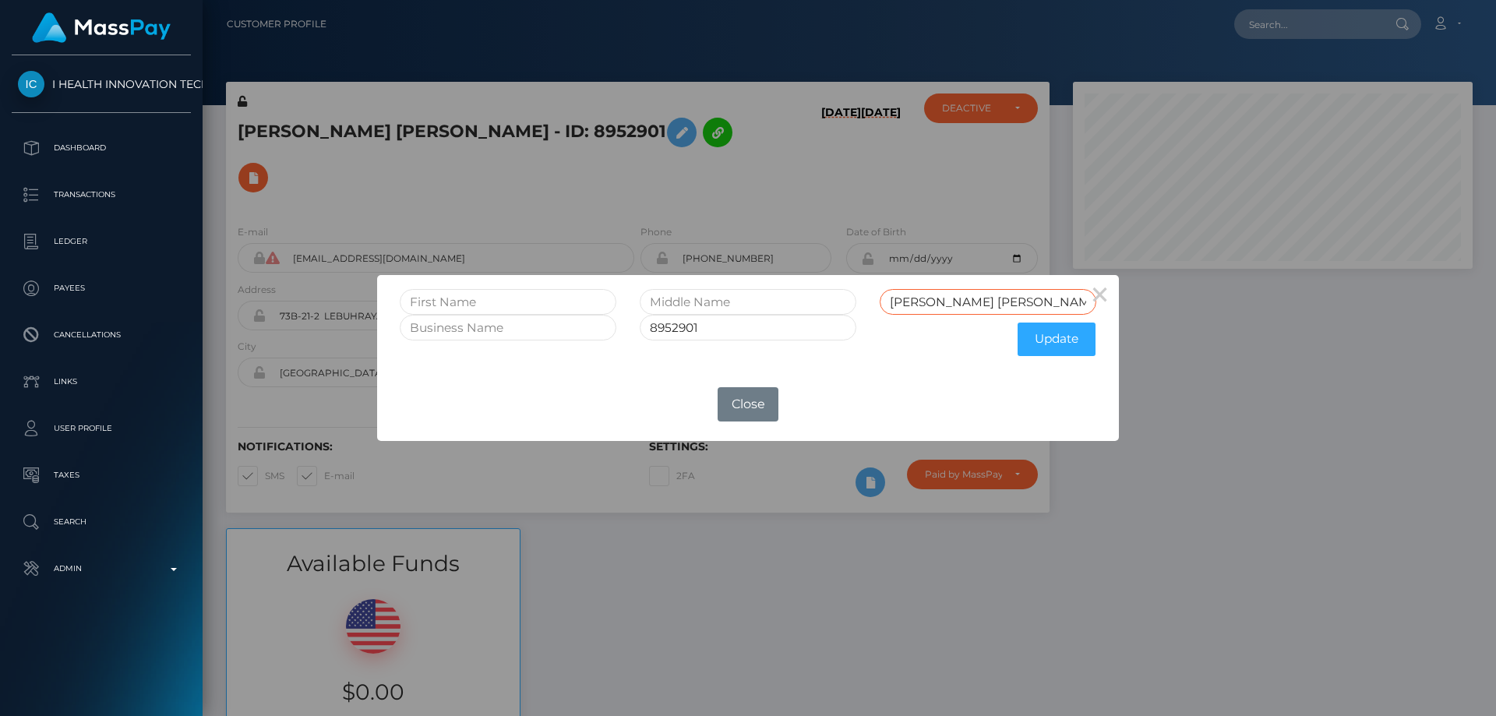
drag, startPoint x: 944, startPoint y: 298, endPoint x: 873, endPoint y: 302, distance: 71.8
click at [873, 302] on div "Fong Mei Lim" at bounding box center [988, 302] width 240 height 26
drag, startPoint x: 906, startPoint y: 302, endPoint x: 877, endPoint y: 337, distance: 46.5
click at [877, 337] on div "Update" at bounding box center [988, 339] width 240 height 49
drag, startPoint x: 945, startPoint y: 302, endPoint x: 895, endPoint y: 302, distance: 50.7
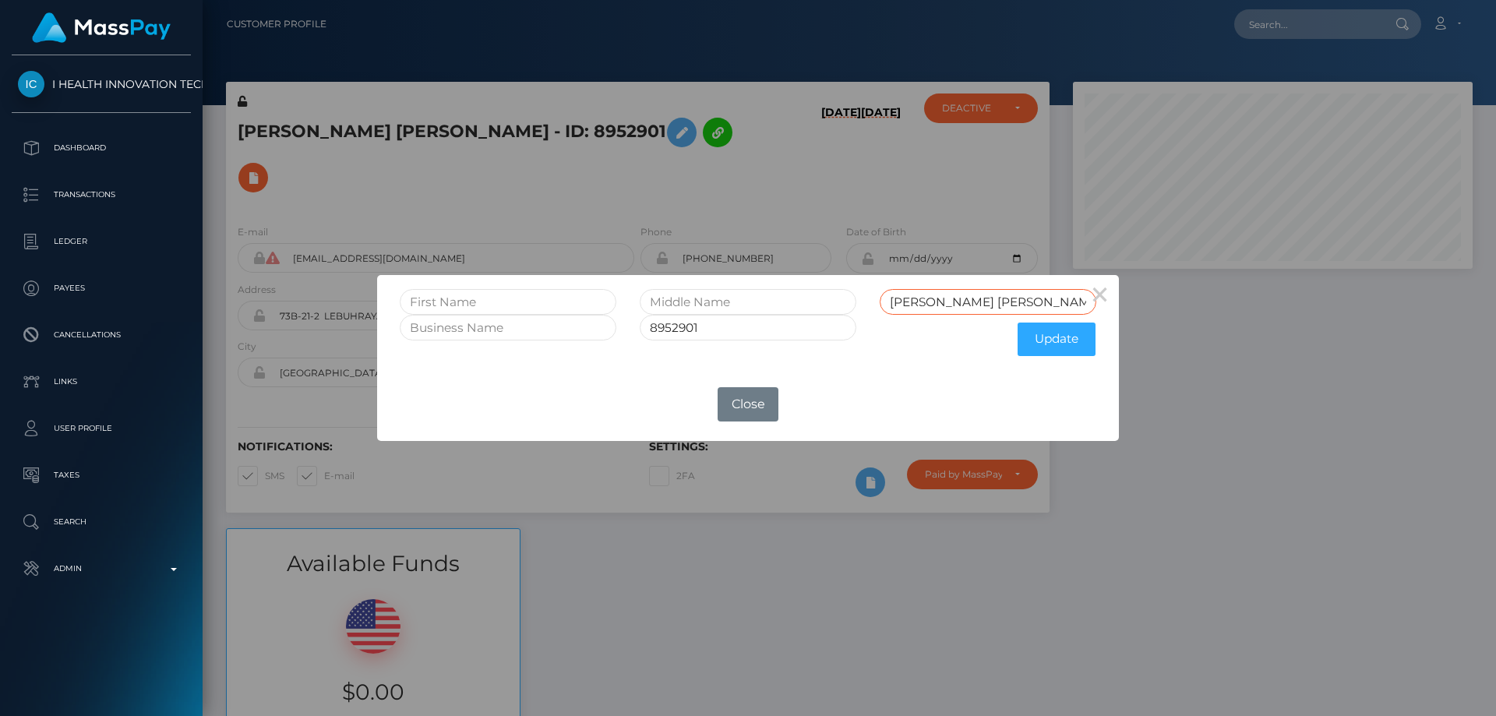
click at [895, 302] on input "Fong Mei Lim" at bounding box center [988, 302] width 217 height 26
drag, startPoint x: 898, startPoint y: 299, endPoint x: 833, endPoint y: 299, distance: 65.5
click at [833, 299] on div "F Lim" at bounding box center [748, 302] width 720 height 26
type input "F Lim"
click at [550, 300] on input "text" at bounding box center [508, 302] width 217 height 26
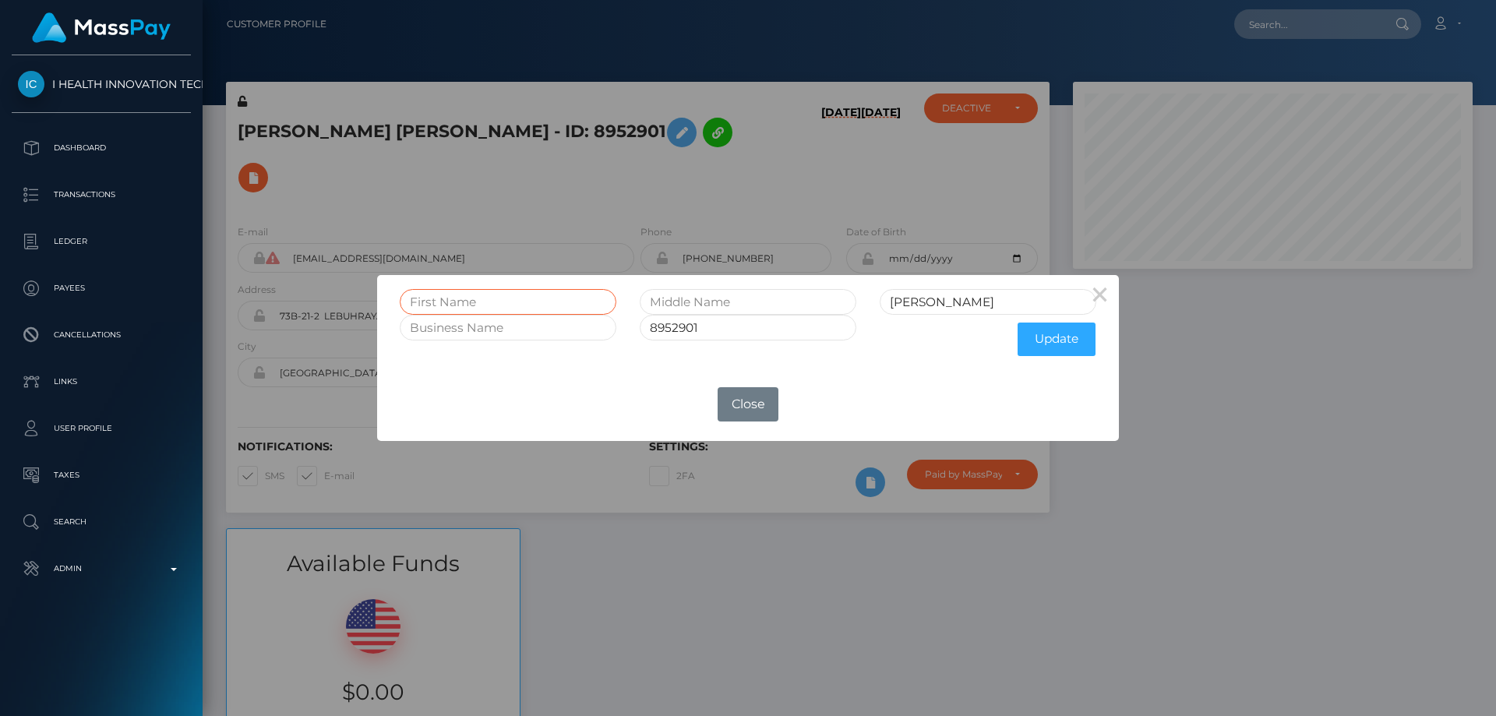
paste input "ong Mei"
click at [410, 292] on input "ong Mei" at bounding box center [508, 302] width 217 height 26
click at [410, 303] on input "ong Mei" at bounding box center [508, 302] width 217 height 26
type input "Fong Mei"
drag, startPoint x: 899, startPoint y: 302, endPoint x: 749, endPoint y: 365, distance: 163.4
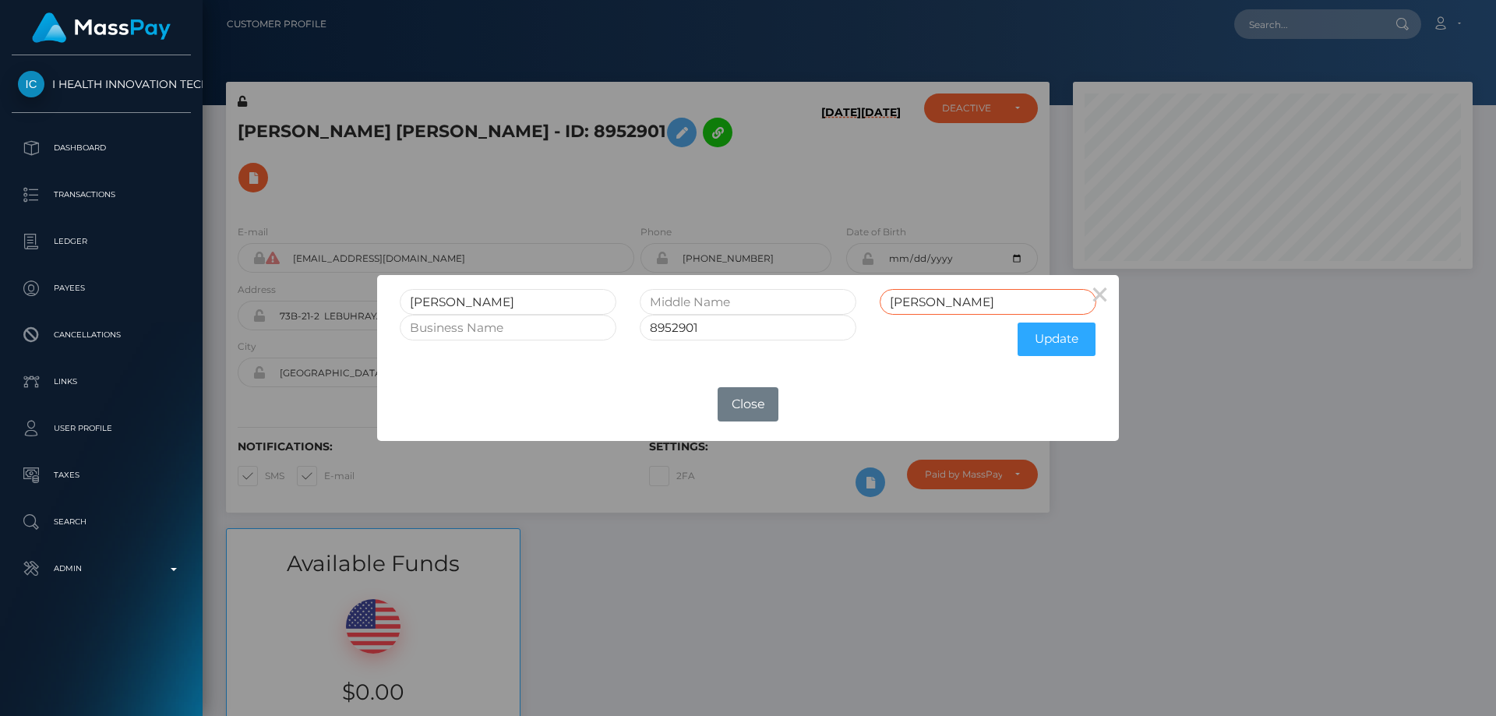
click at [748, 359] on form "Fong Mei F Lim 8952901 Update" at bounding box center [748, 326] width 697 height 75
type input "Lim"
click at [1073, 341] on button "Update" at bounding box center [1057, 340] width 78 height 34
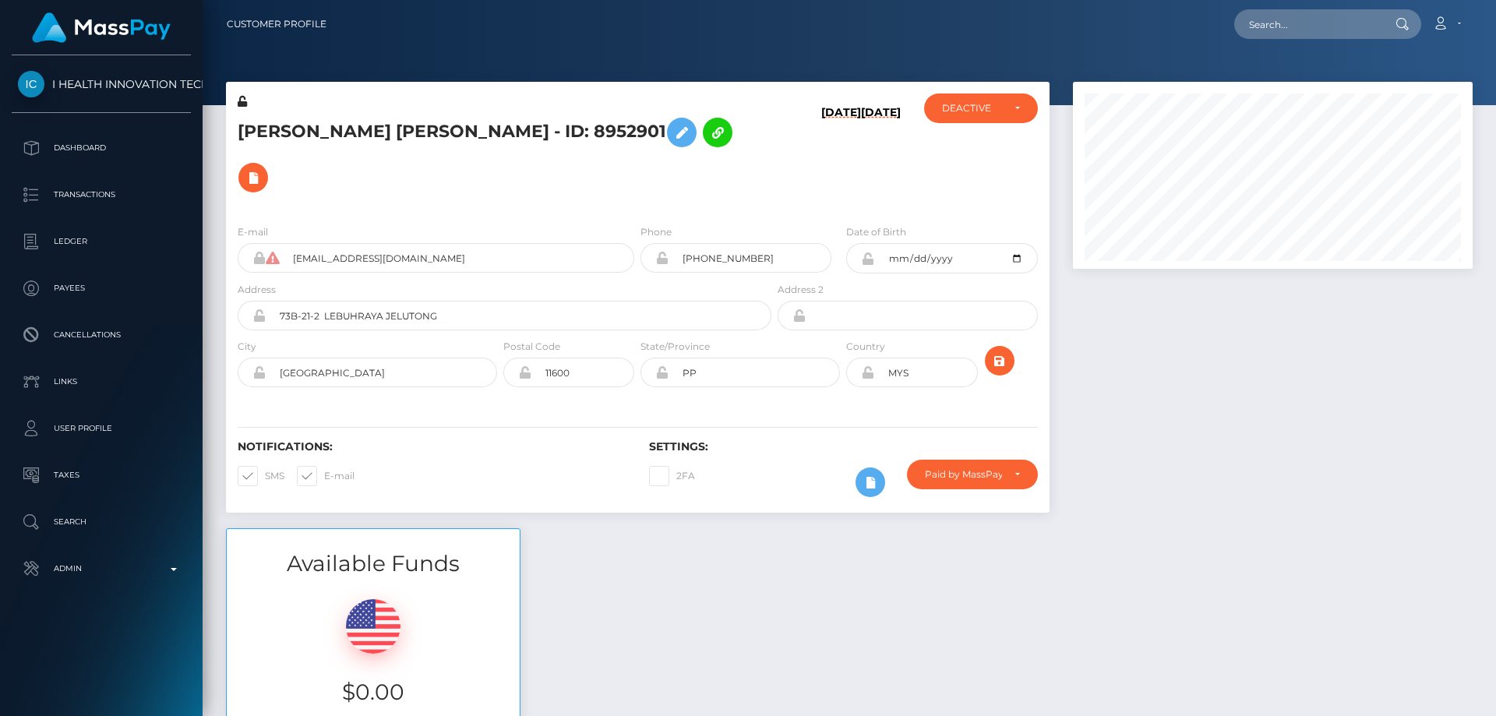
scroll to position [1315, 0]
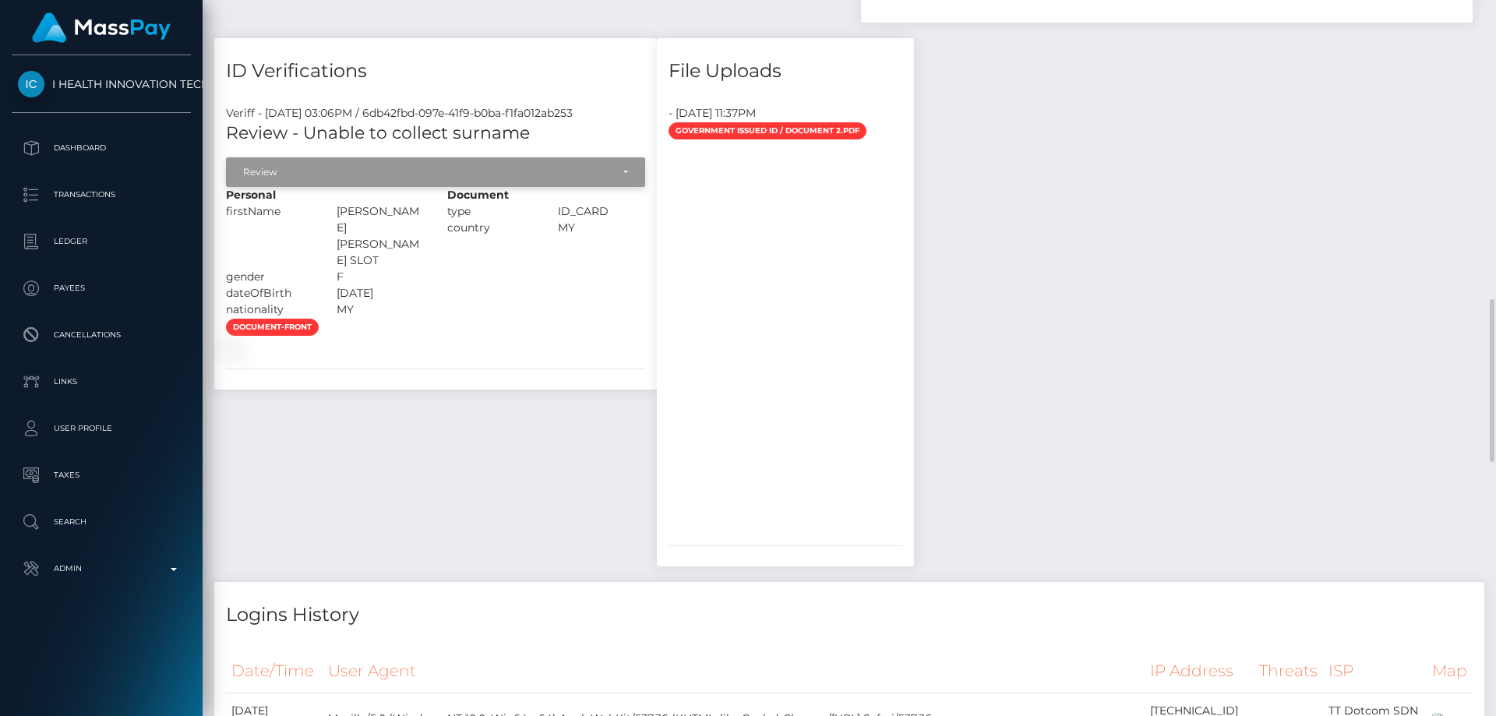
click at [362, 187] on div "Review" at bounding box center [435, 172] width 419 height 30
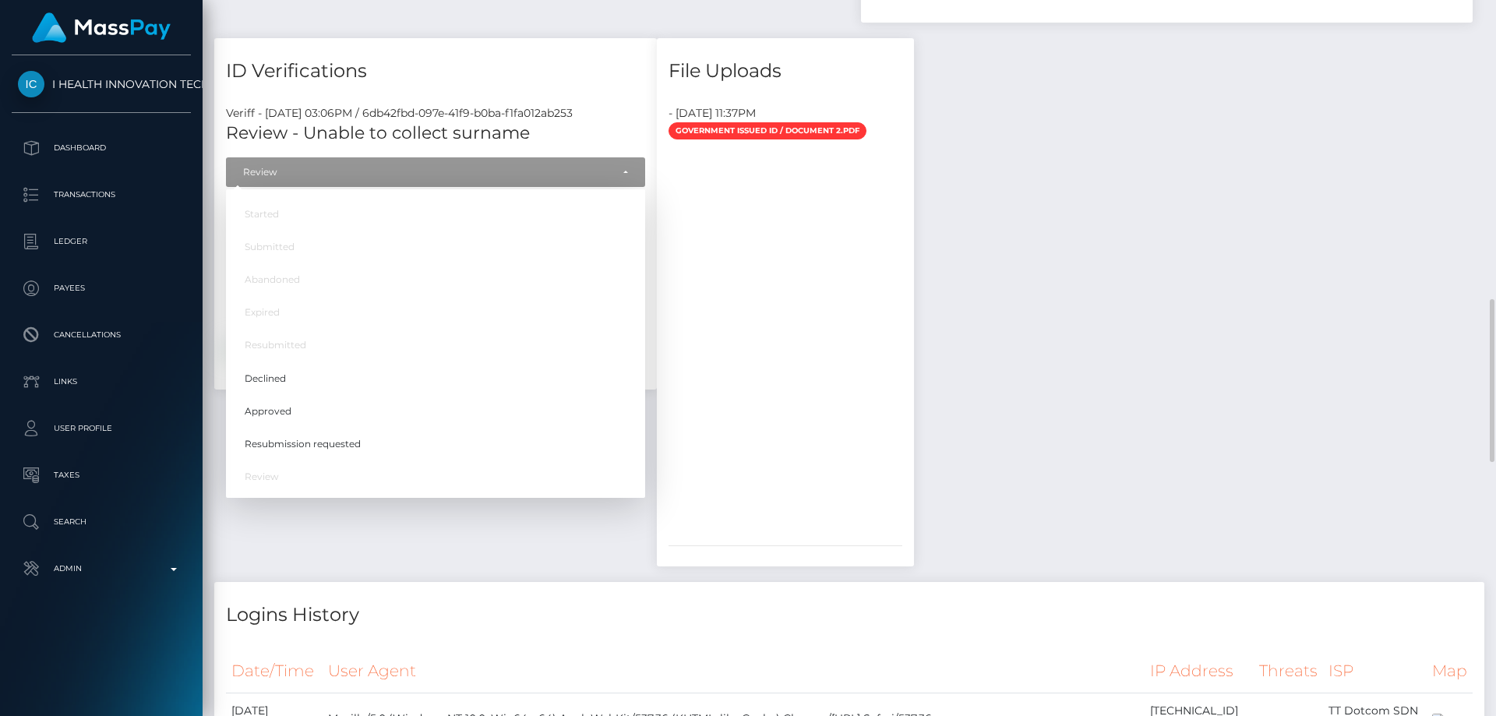
scroll to position [187, 401]
click at [337, 426] on link "Approved" at bounding box center [435, 411] width 419 height 29
select select "Approved"
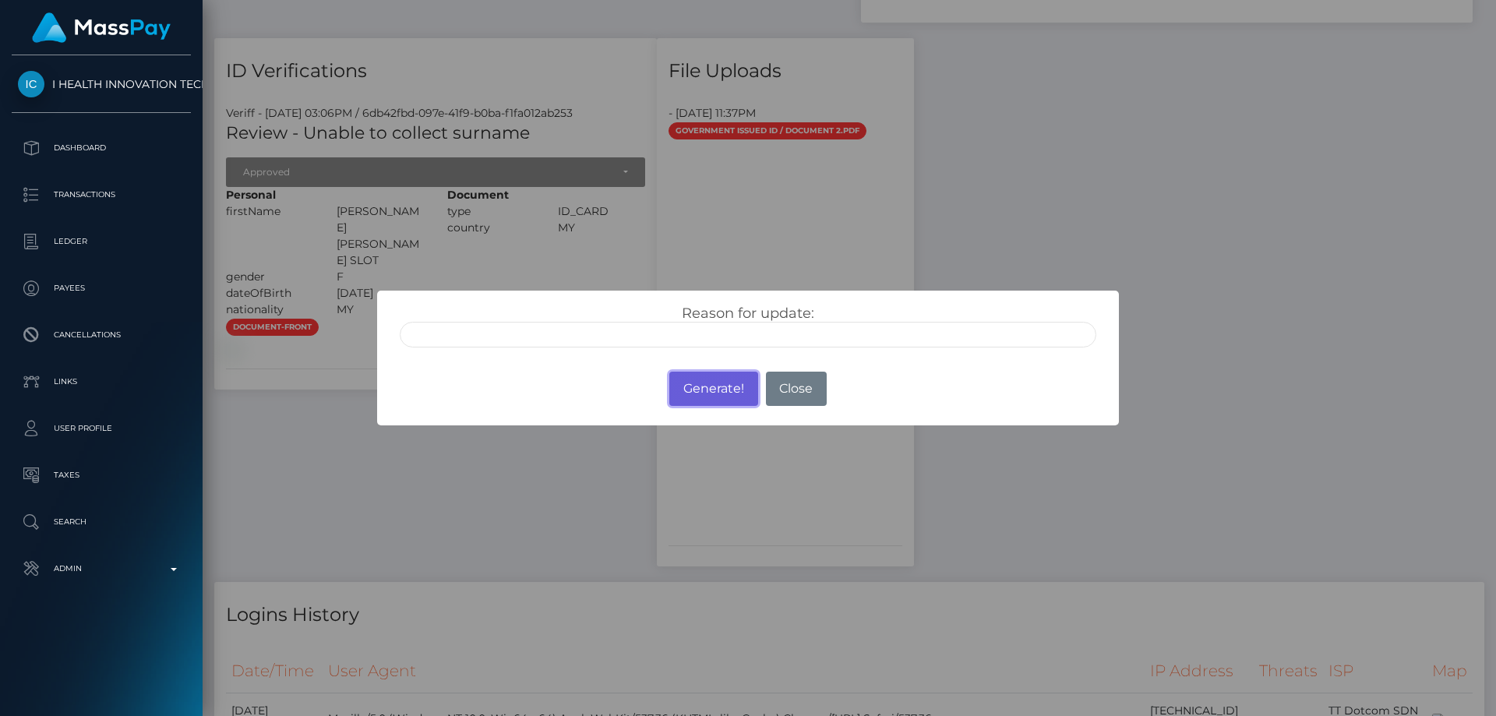
click at [714, 391] on button "Generate!" at bounding box center [713, 389] width 88 height 34
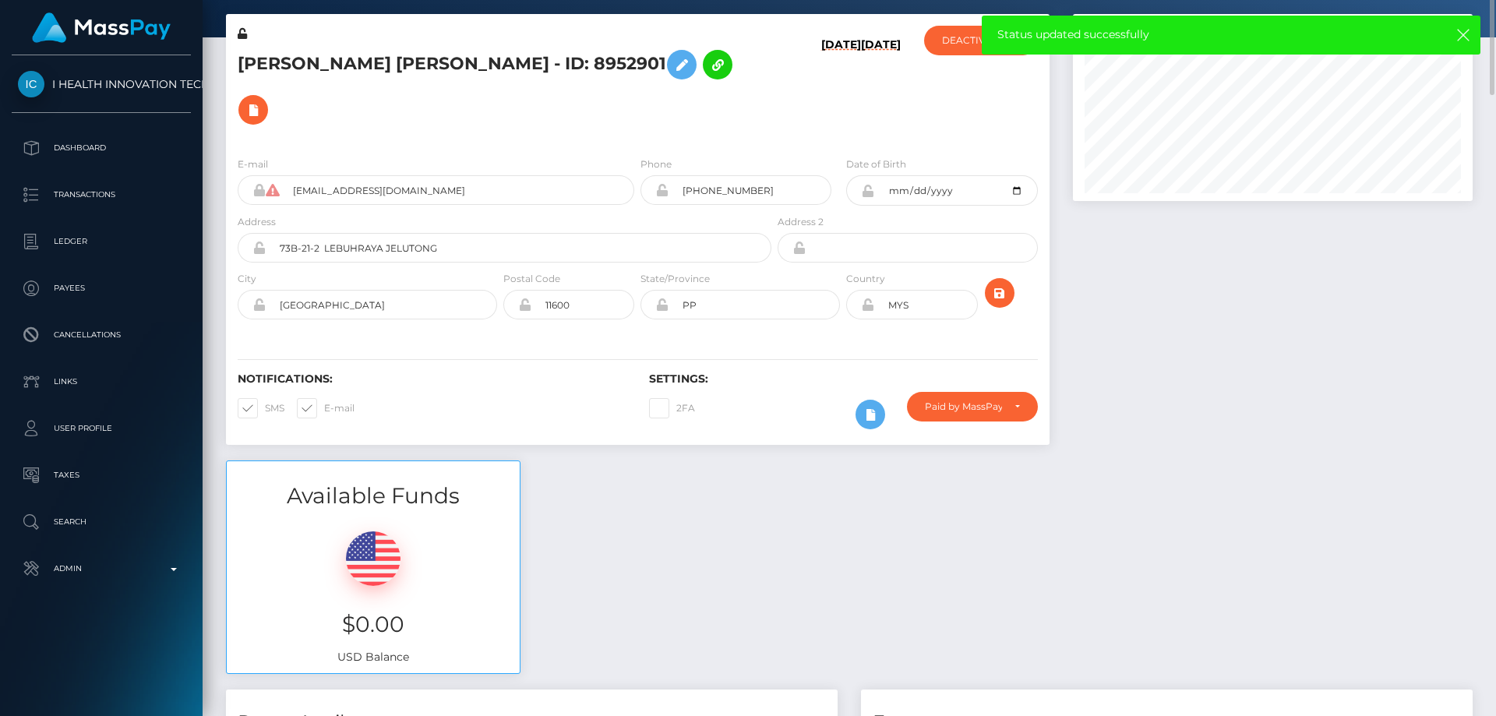
scroll to position [0, 0]
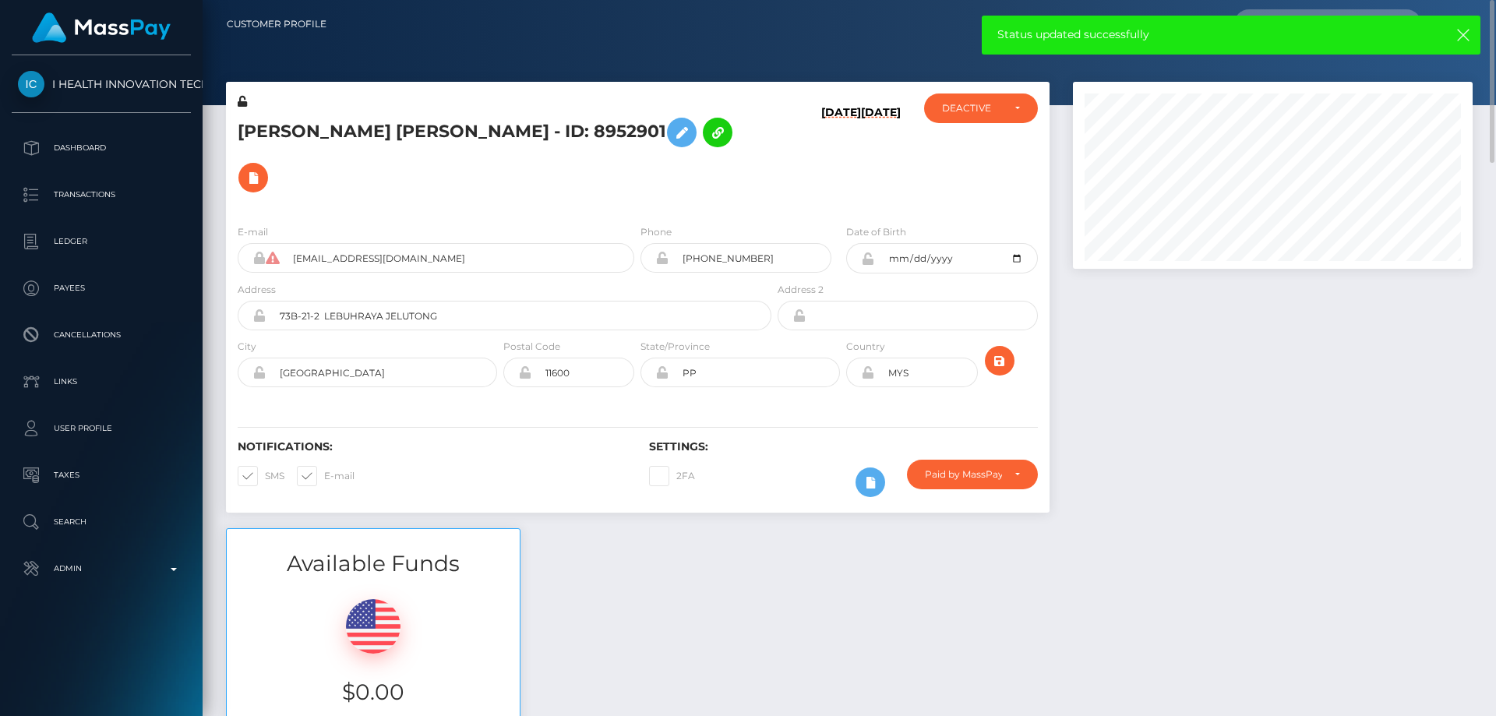
click at [242, 97] on icon at bounding box center [242, 101] width 9 height 11
click at [1000, 468] on div "Paid by MassPay" at bounding box center [963, 474] width 77 height 12
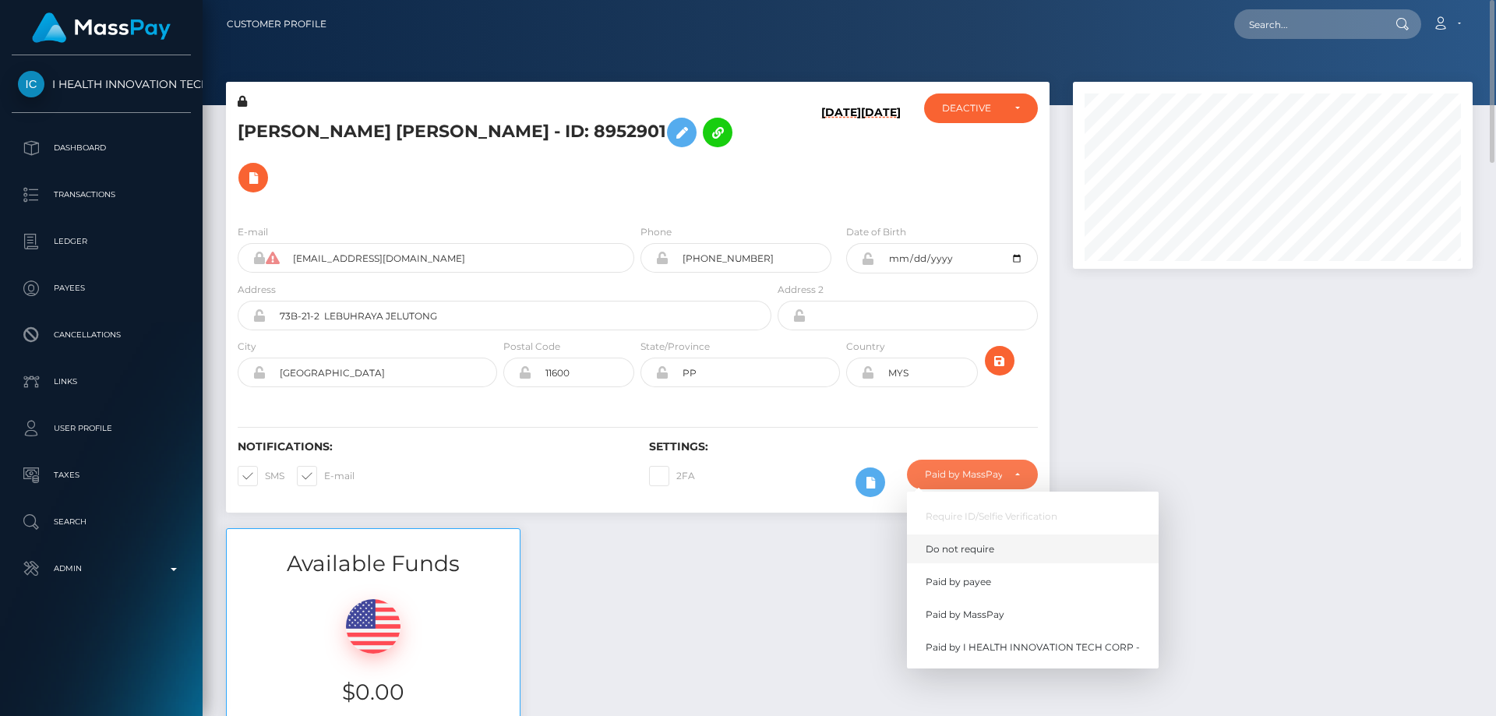
click at [989, 535] on link "Do not require" at bounding box center [1033, 549] width 252 height 29
select select "0"
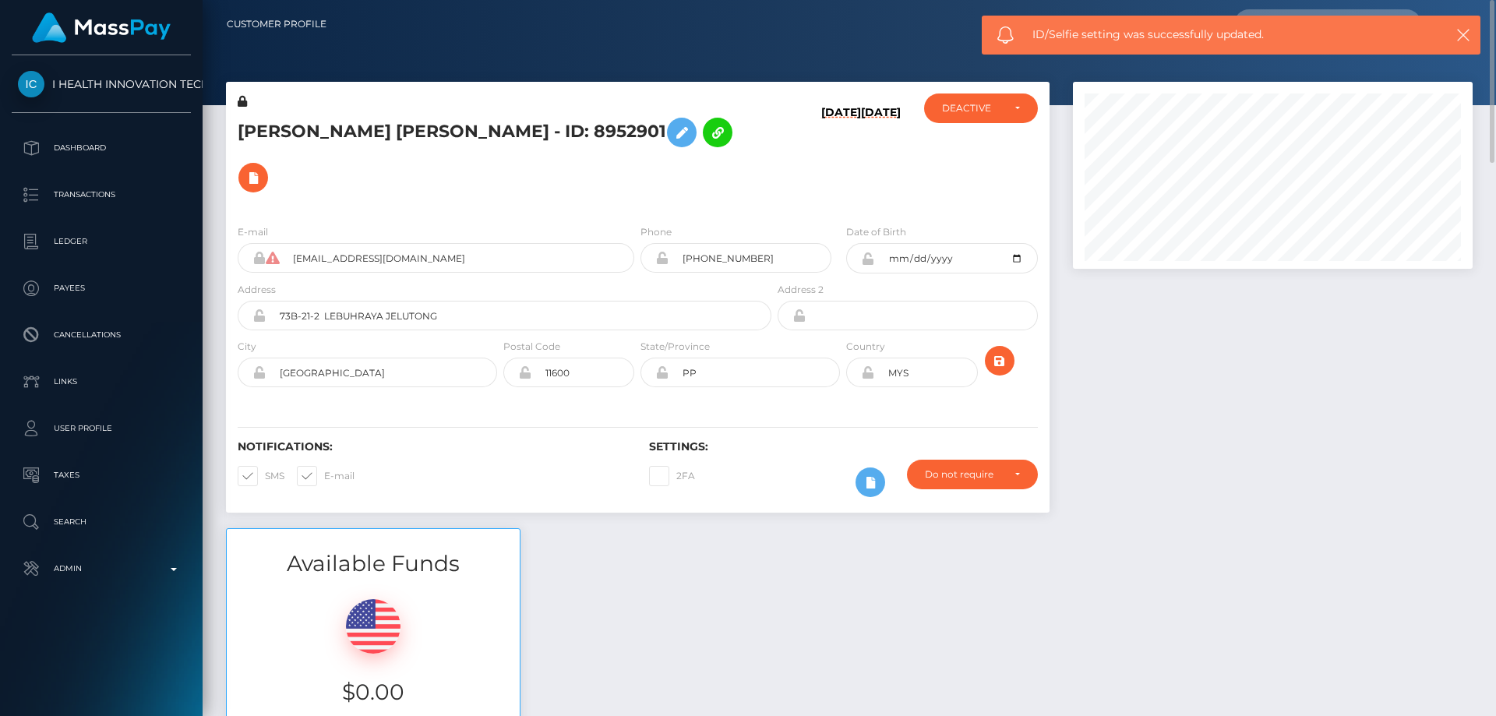
click at [865, 252] on icon at bounding box center [867, 258] width 13 height 12
click at [871, 366] on icon at bounding box center [867, 372] width 13 height 12
click at [993, 108] on div "DEACTIVE" at bounding box center [972, 108] width 60 height 12
click at [987, 154] on link "ACTIVE" at bounding box center [981, 150] width 114 height 29
select select "ACTIVE"
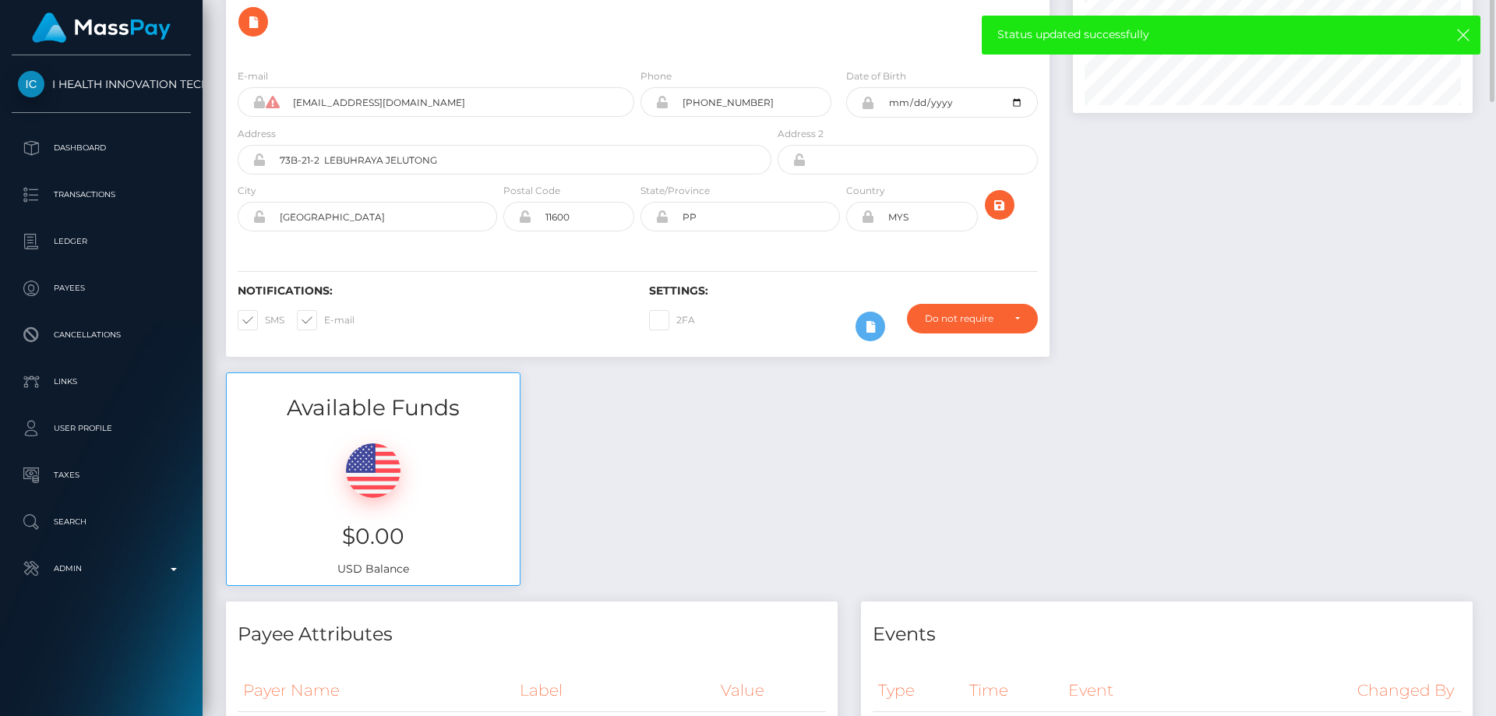
scroll to position [0, 0]
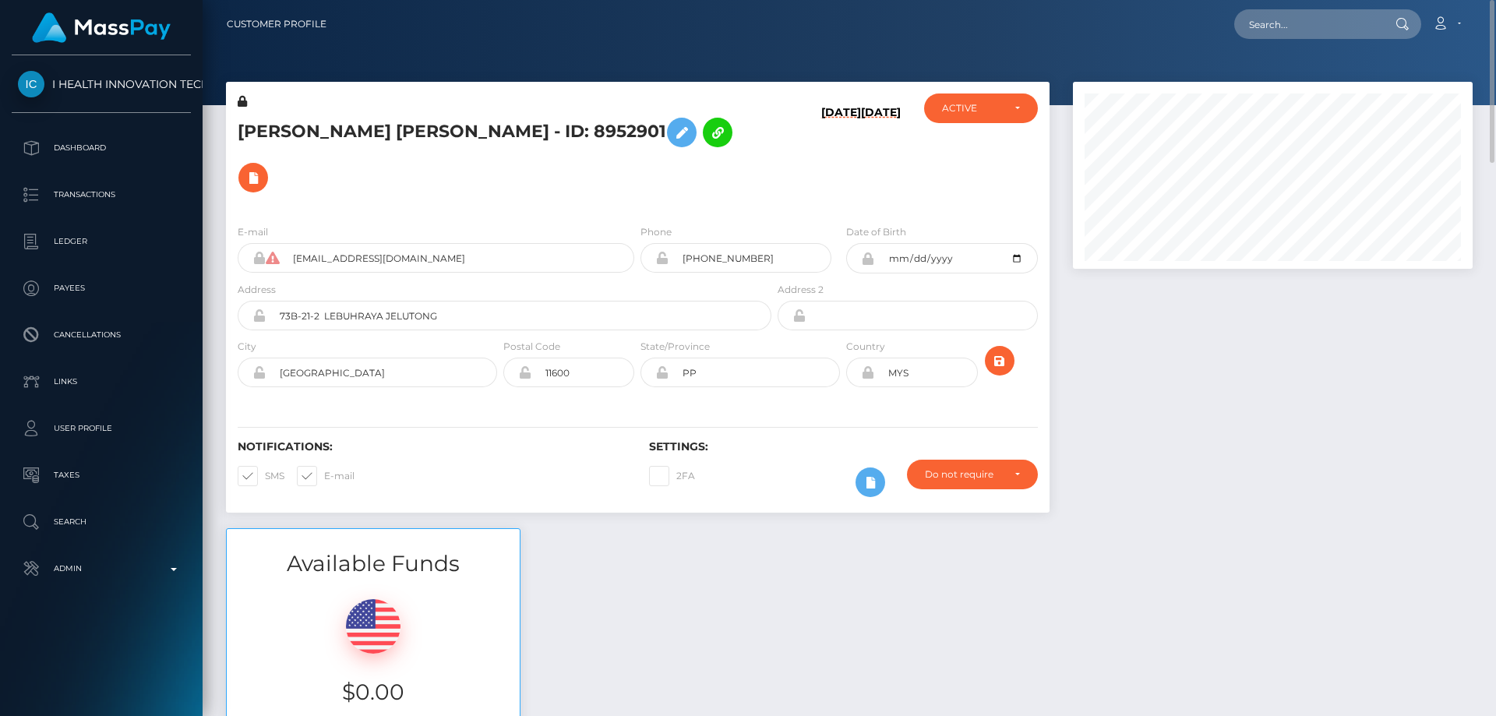
click at [301, 132] on h5 "Fong Mei Lim - ID: 8952901" at bounding box center [500, 155] width 525 height 90
drag, startPoint x: 358, startPoint y: 131, endPoint x: 238, endPoint y: 142, distance: 119.7
click at [238, 142] on h5 "Fong Mei Lim - ID: 8952901" at bounding box center [500, 155] width 525 height 90
copy h5 "Fong Mei Lim"
paste input "469138130419589121"
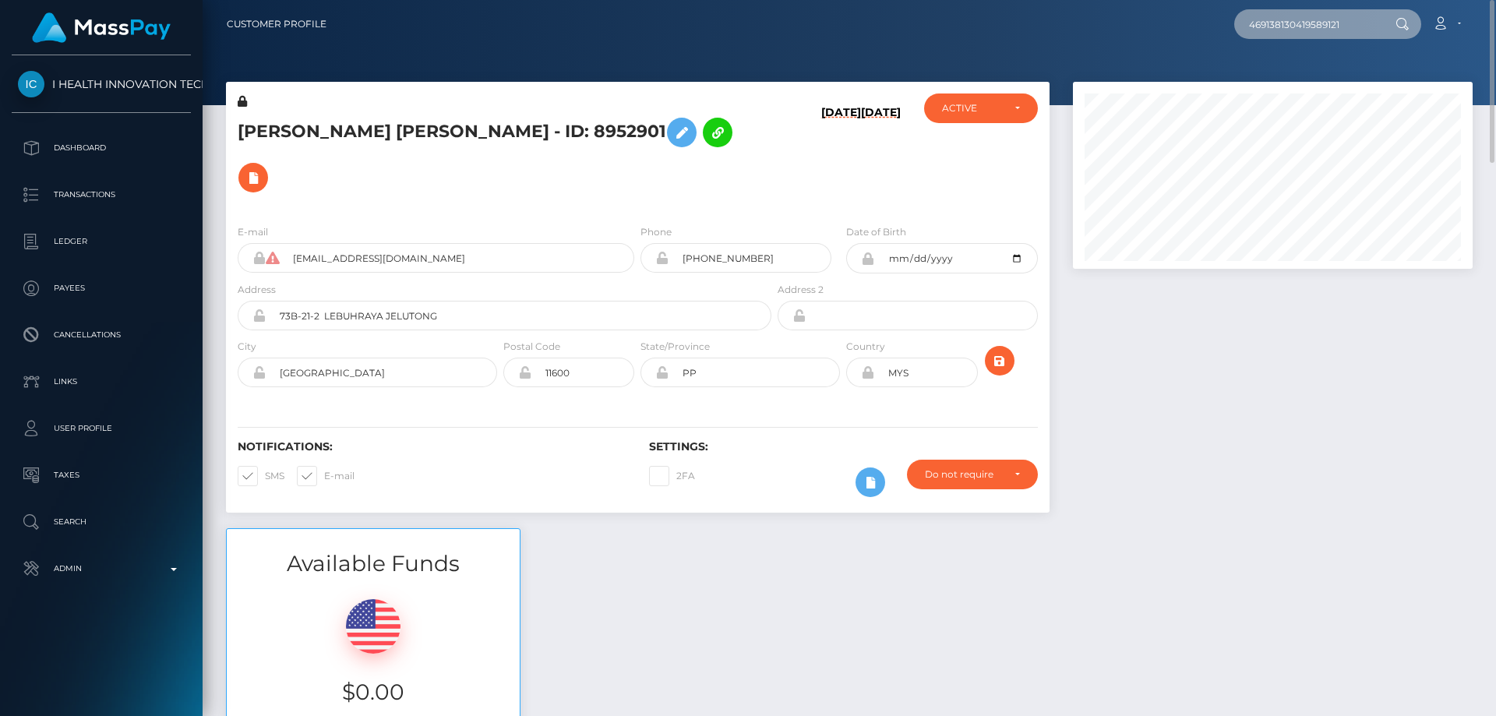
type input "469138130419589121"
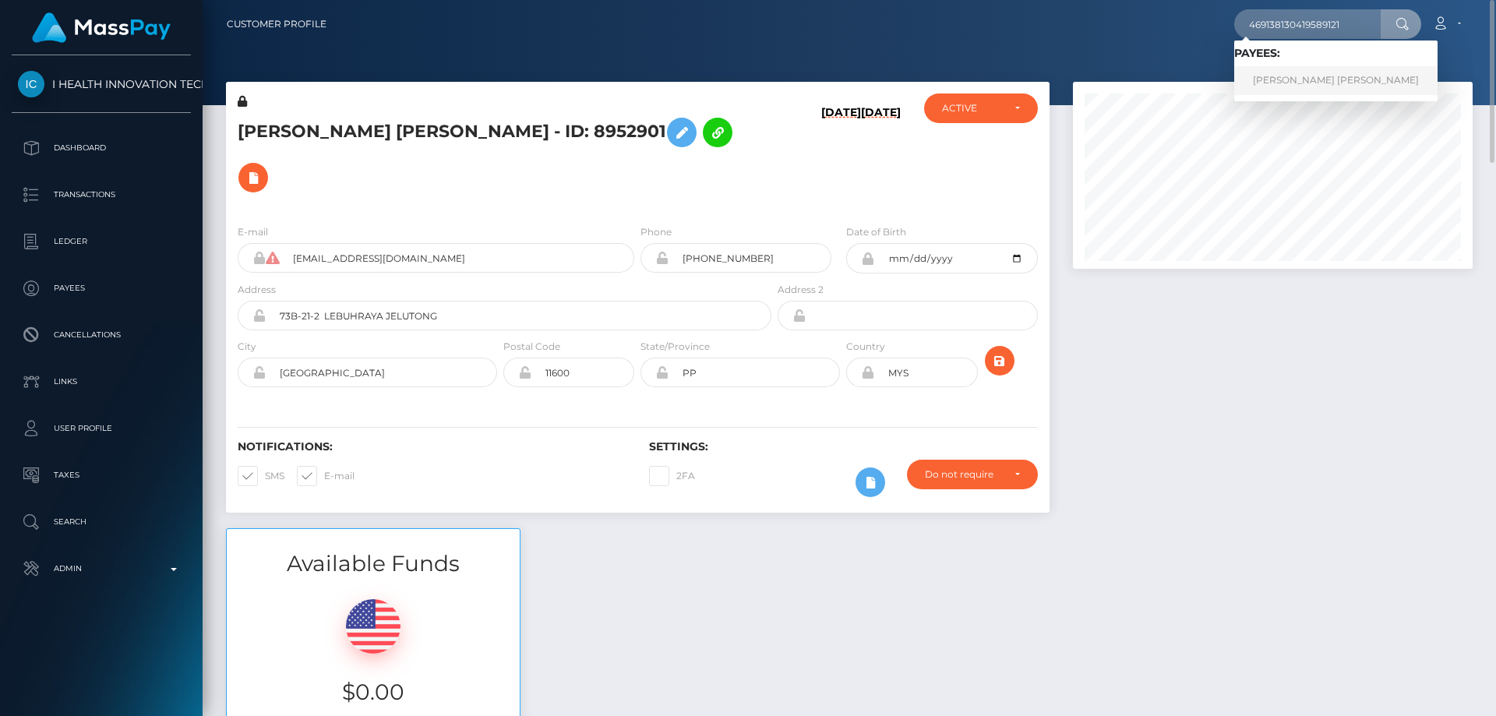
click at [1313, 79] on link "JACKSON JOHN P HINTON" at bounding box center [1335, 80] width 203 height 29
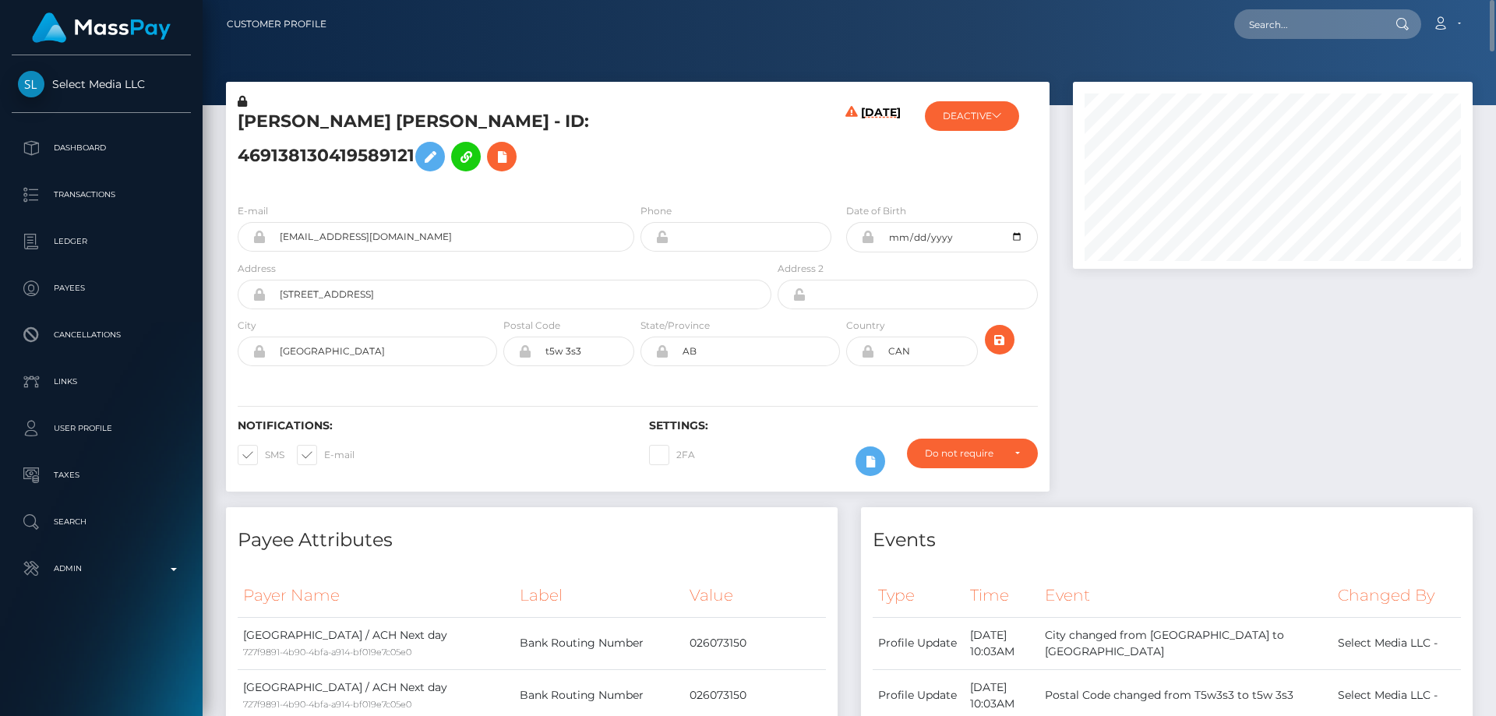
click at [573, 179] on h5 "[PERSON_NAME] [PERSON_NAME] - ID: 469138130419589121" at bounding box center [500, 144] width 525 height 69
drag, startPoint x: 474, startPoint y: 130, endPoint x: 227, endPoint y: 139, distance: 247.2
click at [227, 139] on div "[PERSON_NAME] [PERSON_NAME] - ID: 469138130419589121" at bounding box center [500, 142] width 549 height 97
copy h5 "JACKSON JOHN P HINTON"
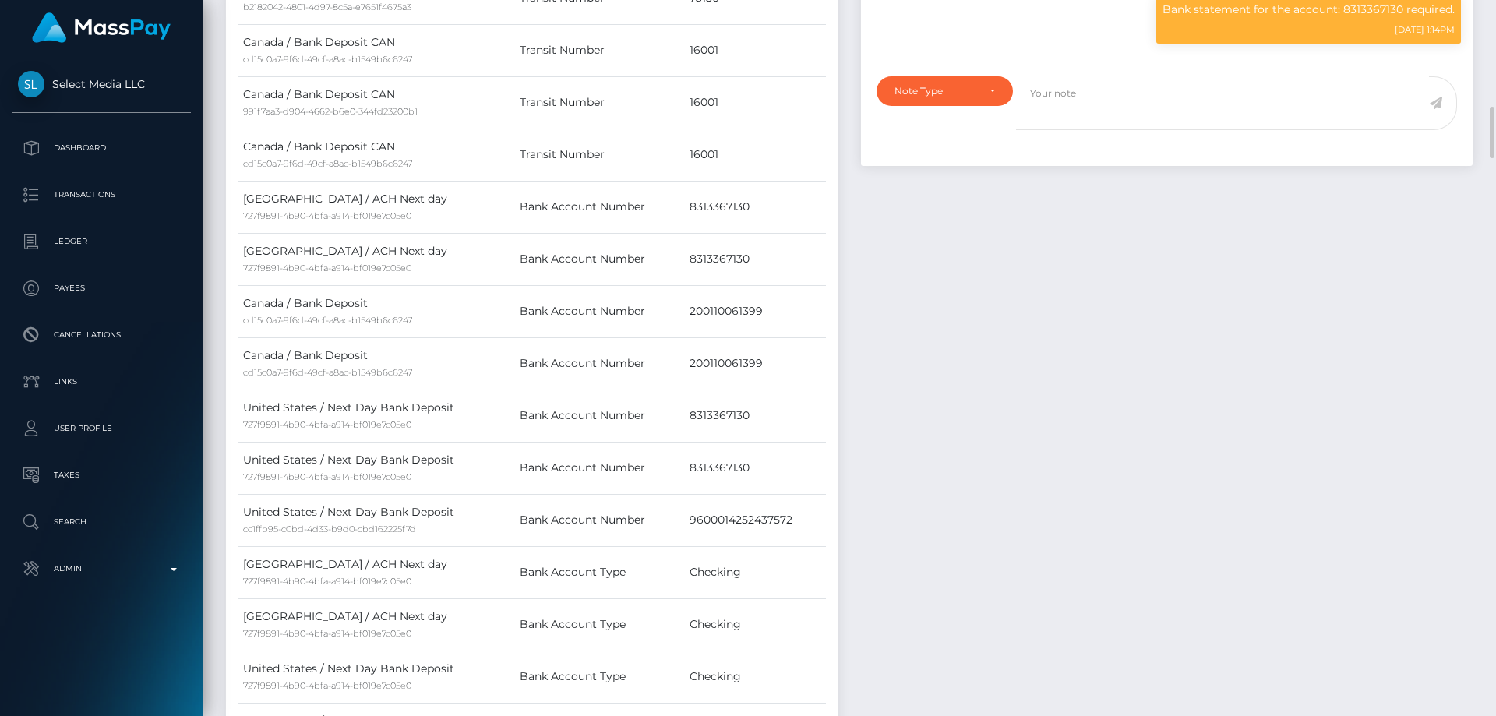
scroll to position [1169, 0]
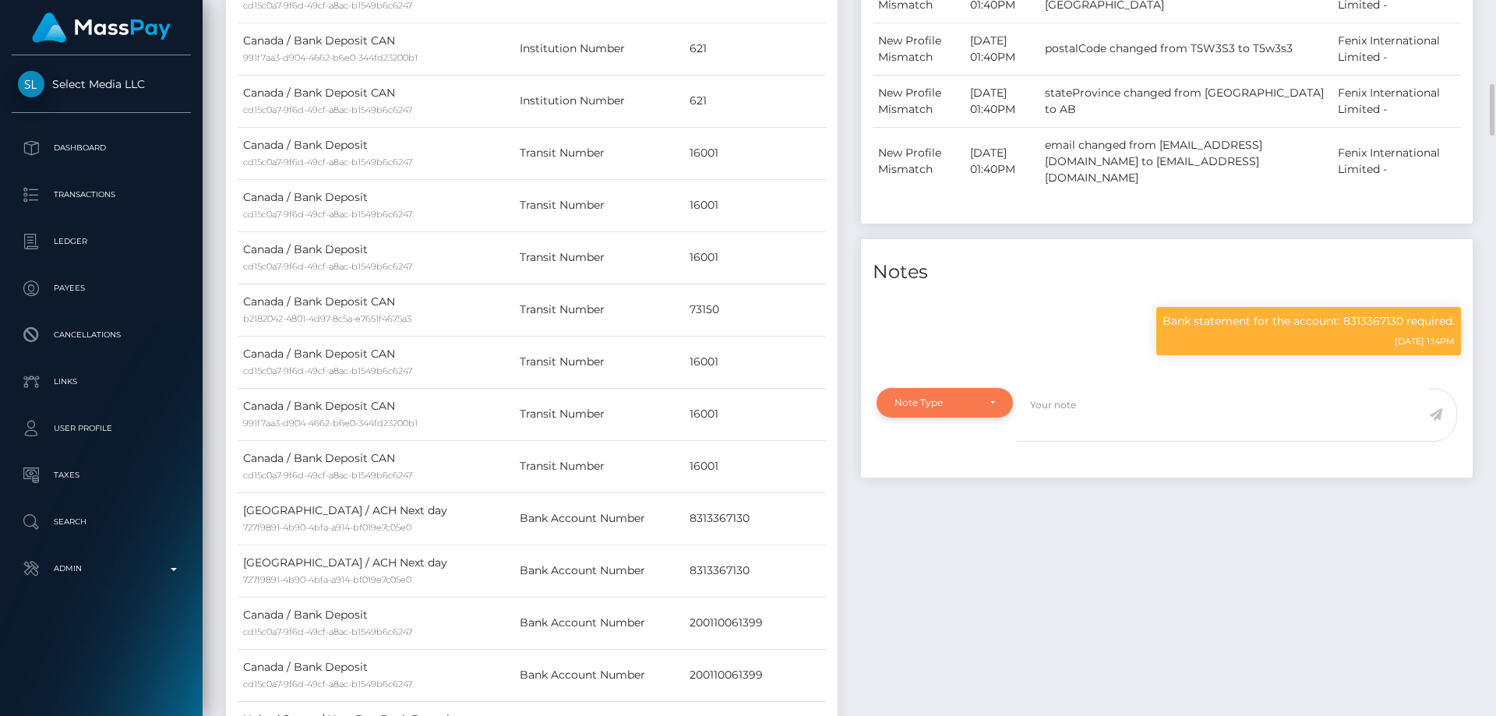
click at [939, 409] on div "Note Type" at bounding box center [936, 403] width 83 height 12
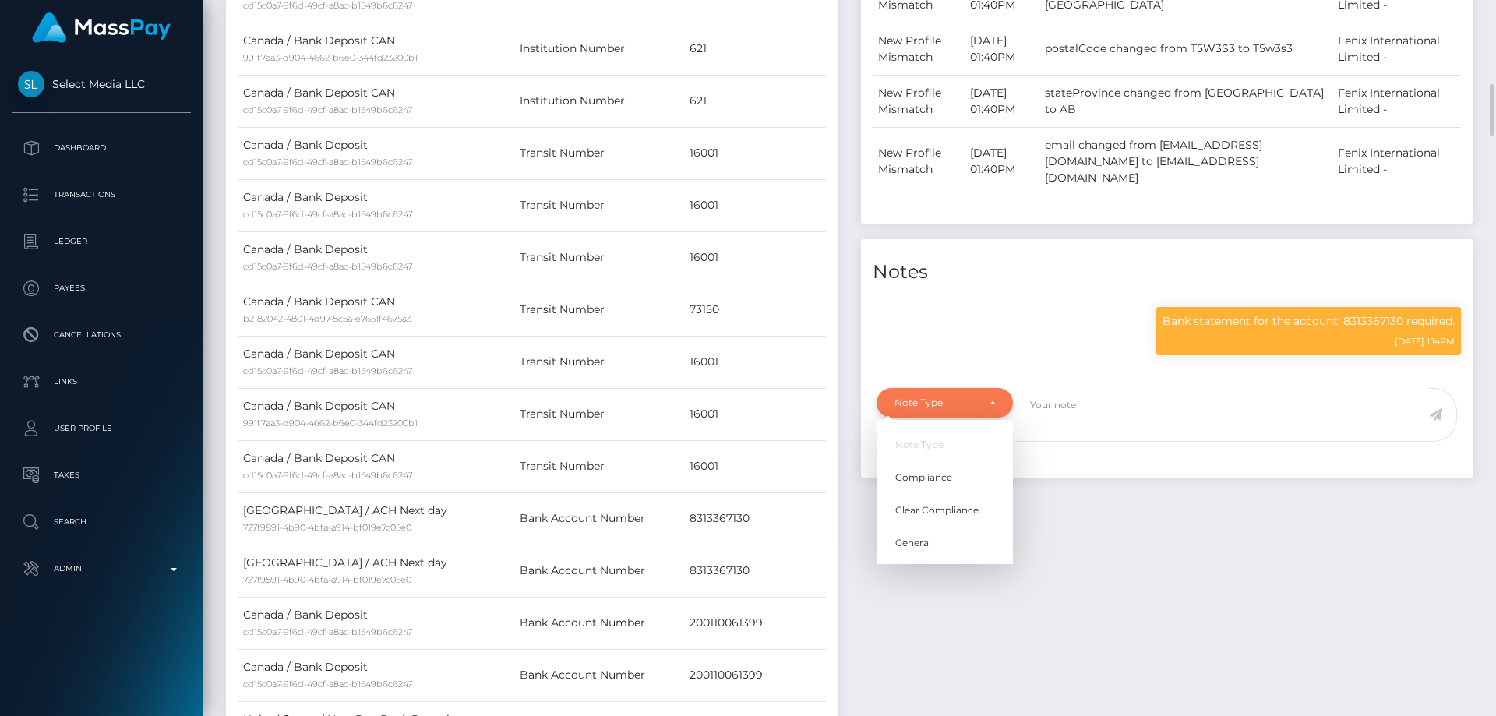
scroll to position [187, 401]
click at [955, 409] on div "Note Type" at bounding box center [936, 403] width 83 height 12
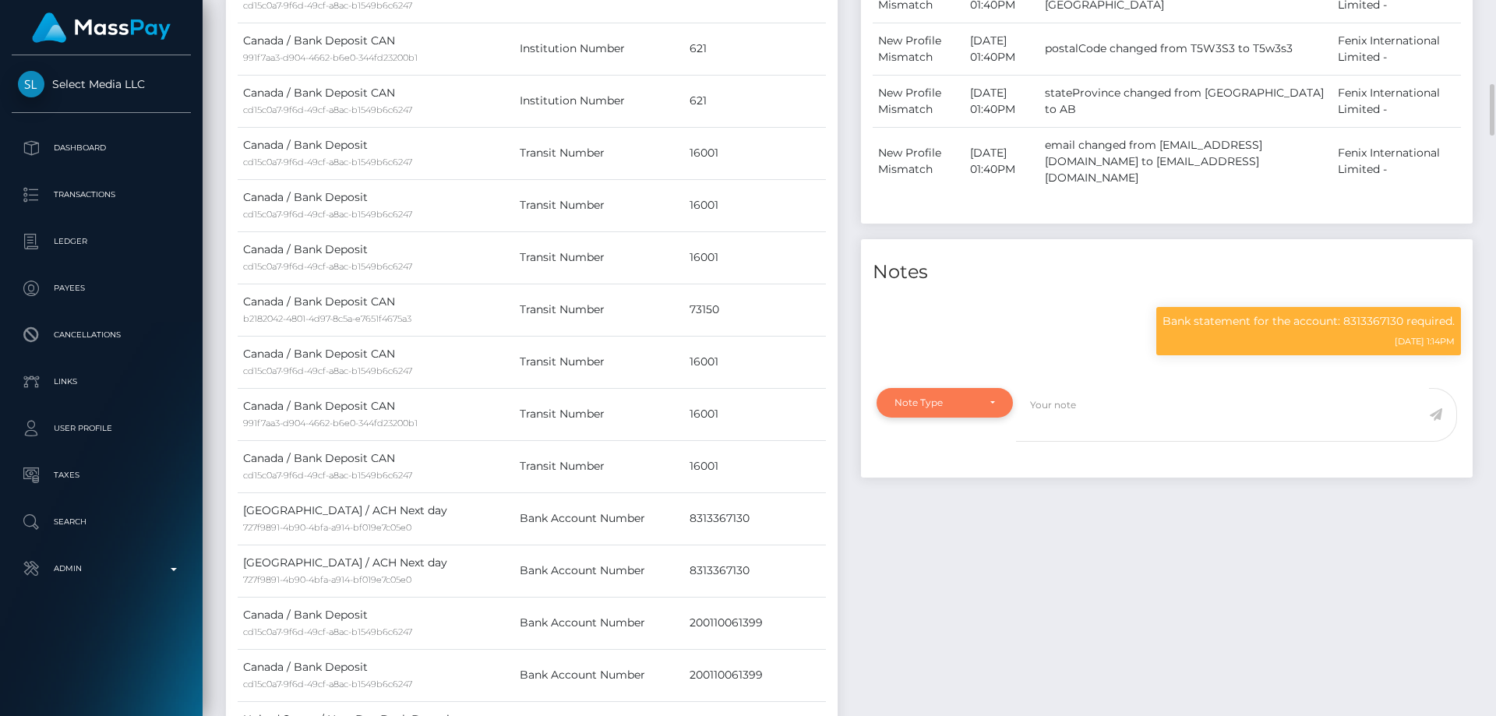
click at [955, 409] on div "Note Type" at bounding box center [936, 403] width 83 height 12
click at [969, 508] on span "Clear Compliance" at bounding box center [936, 510] width 83 height 14
select select "CLEAR_COMPLIANCE"
click at [1056, 418] on textarea at bounding box center [1222, 415] width 413 height 54
click at [1368, 319] on p "Bank statement for the account: 8313367130 required." at bounding box center [1309, 321] width 292 height 16
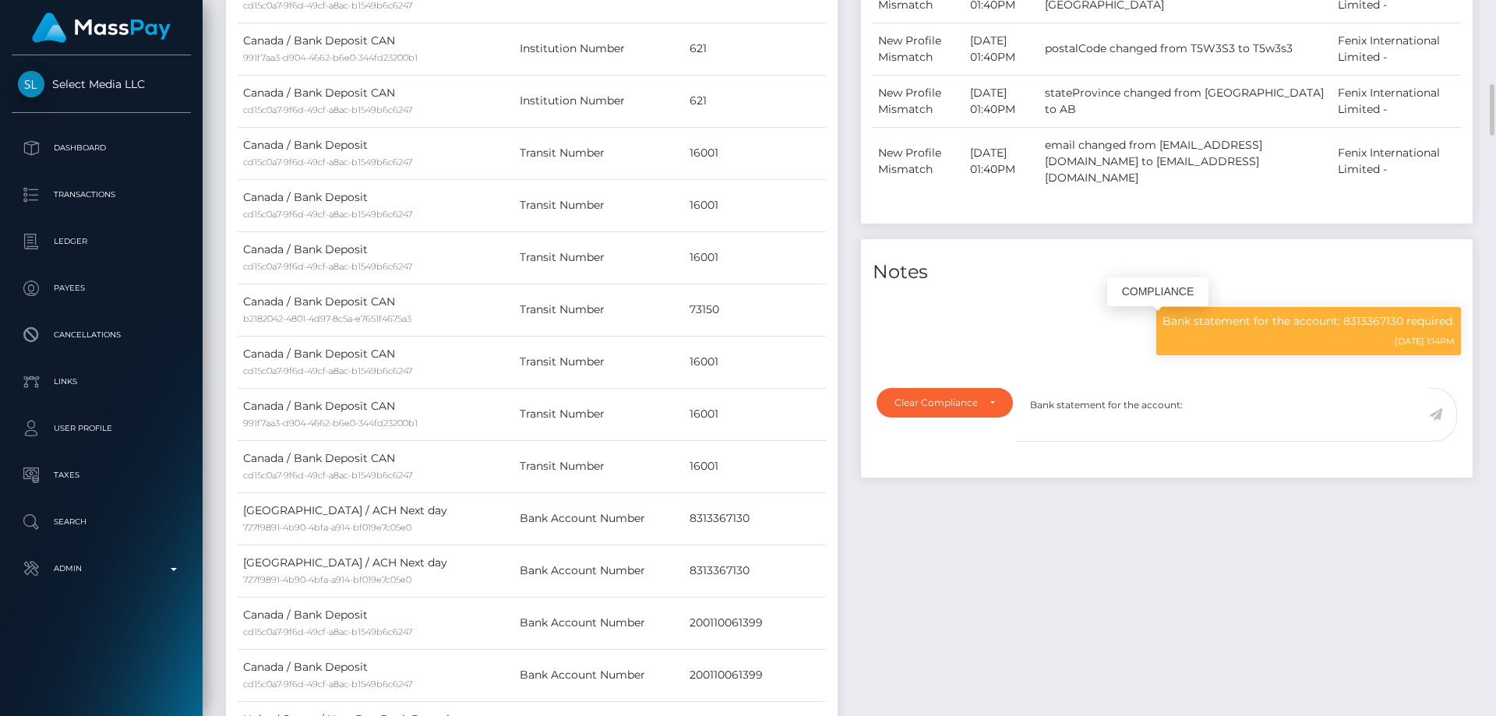
click at [1370, 326] on p "Bank statement for the account: 8313367130 required." at bounding box center [1309, 321] width 292 height 16
drag, startPoint x: 1370, startPoint y: 326, endPoint x: 1392, endPoint y: 325, distance: 21.8
click at [1392, 325] on p "Bank statement for the account: 8313367130 required." at bounding box center [1309, 321] width 292 height 16
copy p "8313367130"
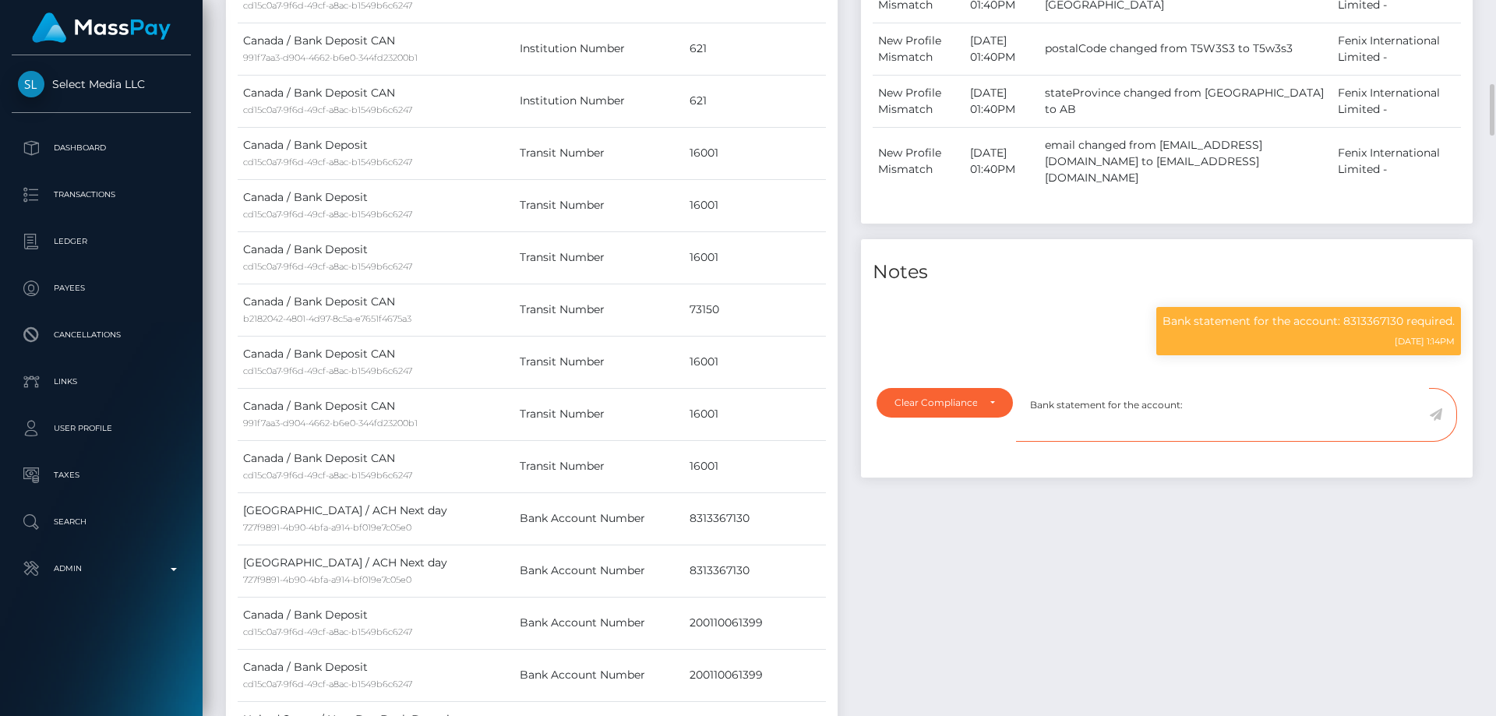
click at [1251, 398] on textarea "Bank statement for the account:" at bounding box center [1222, 415] width 413 height 54
paste textarea "8313367130"
type textarea "Bank statement for the account: 8313367130 provided. NBCOU flag cleared."
click at [1440, 415] on icon at bounding box center [1435, 414] width 13 height 12
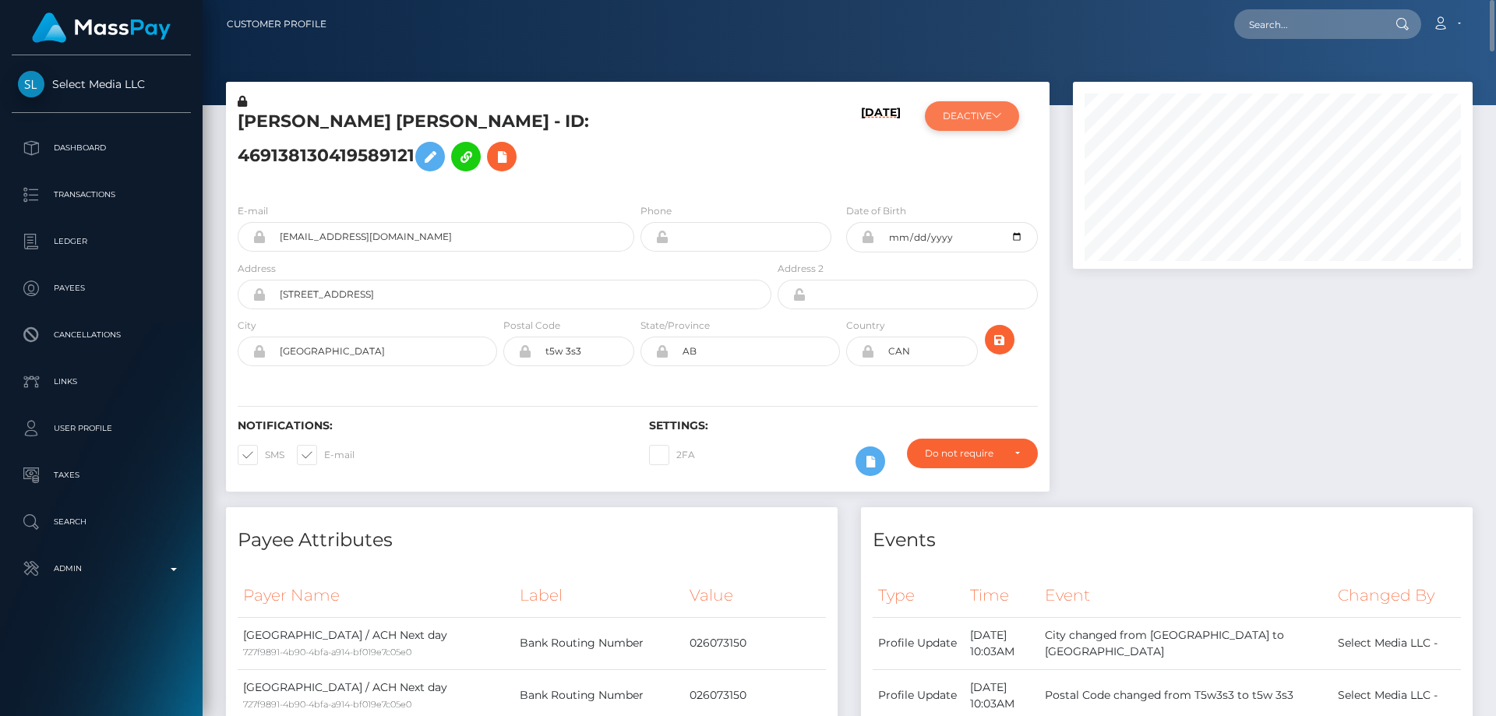
click at [980, 127] on button "DEACTIVE" at bounding box center [972, 116] width 94 height 30
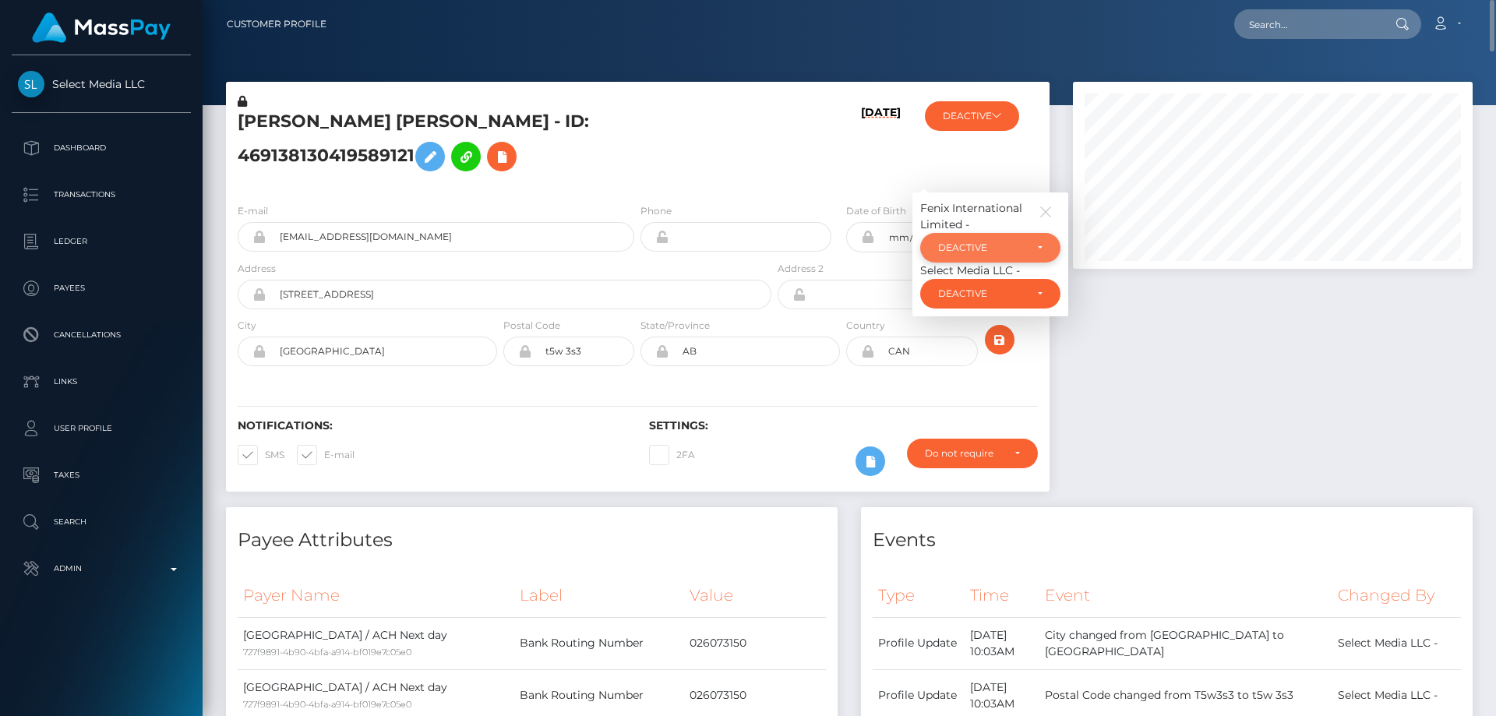
click at [986, 254] on div "DEACTIVE" at bounding box center [981, 248] width 86 height 12
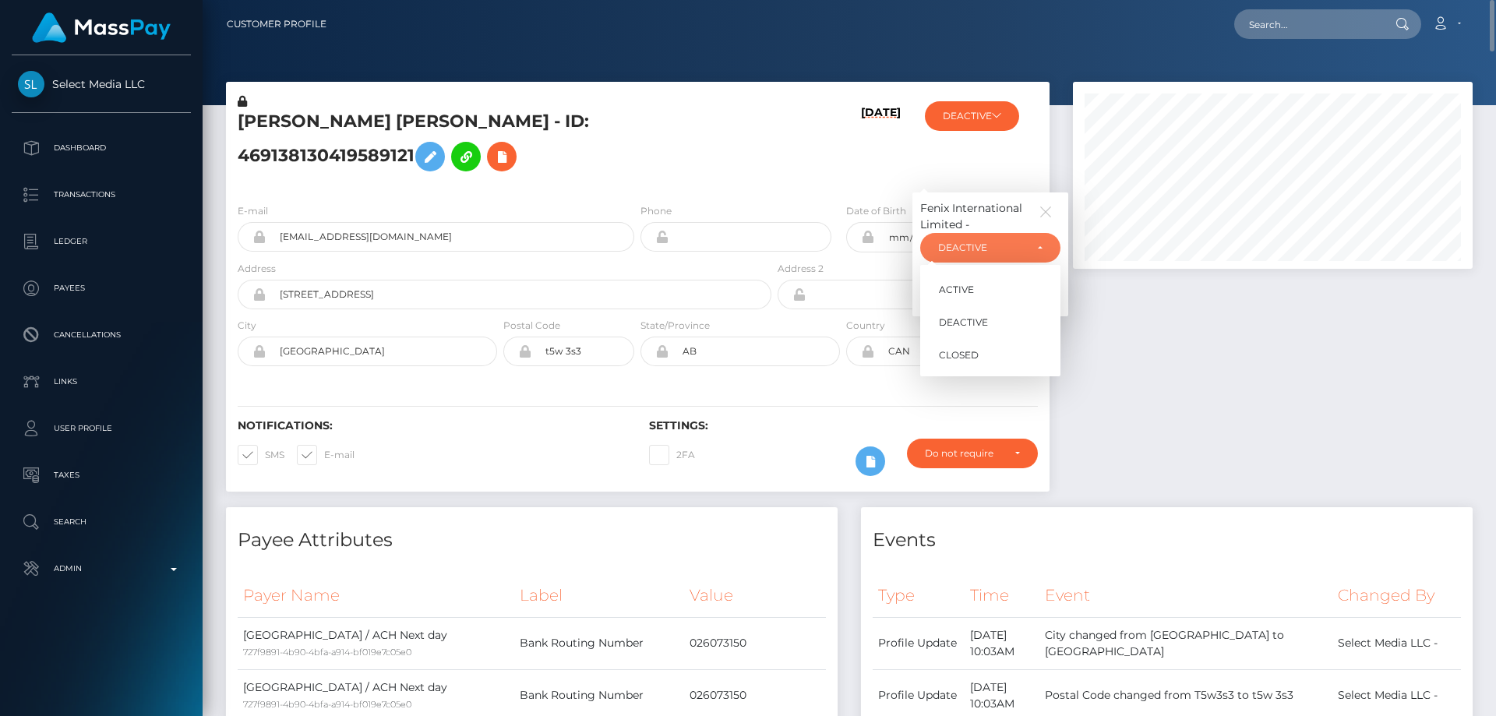
scroll to position [187, 401]
click at [972, 297] on span "ACTIVE" at bounding box center [956, 290] width 35 height 14
select select "ACTIVE"
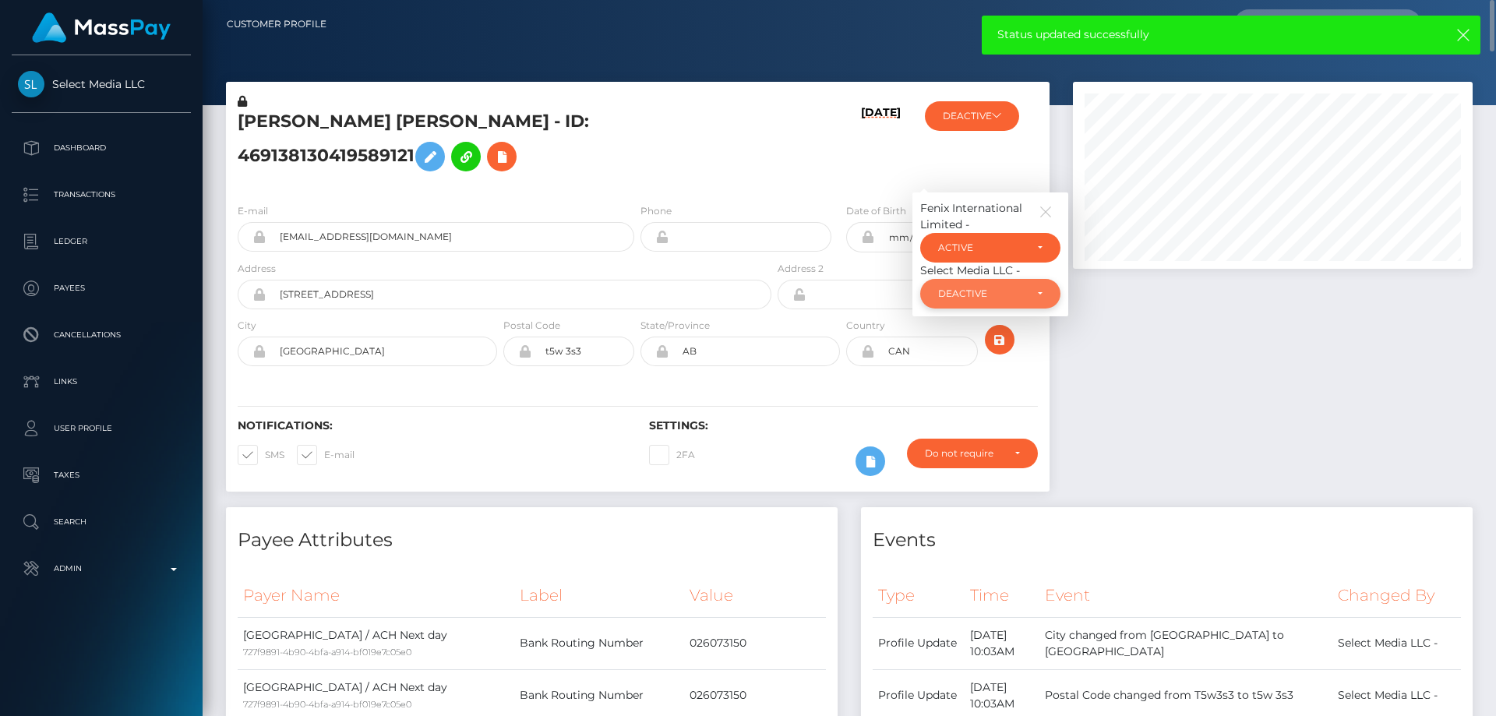
click at [1001, 302] on div "DEACTIVE" at bounding box center [990, 294] width 140 height 30
click at [999, 350] on link "ACTIVE" at bounding box center [990, 335] width 140 height 29
select select "ACTIVE"
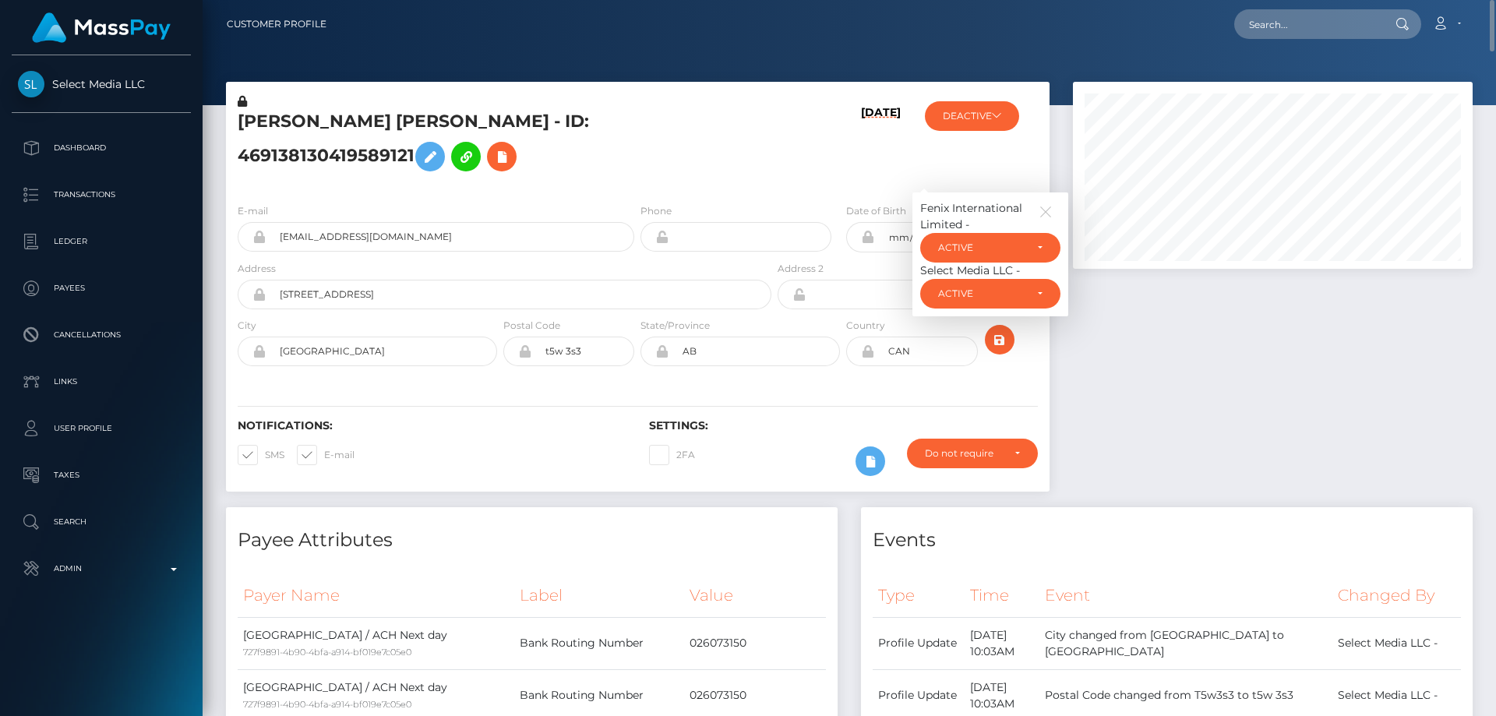
click at [420, 124] on h5 "JACKSON JOHN P HINTON - ID: 469138130419589121" at bounding box center [500, 144] width 525 height 69
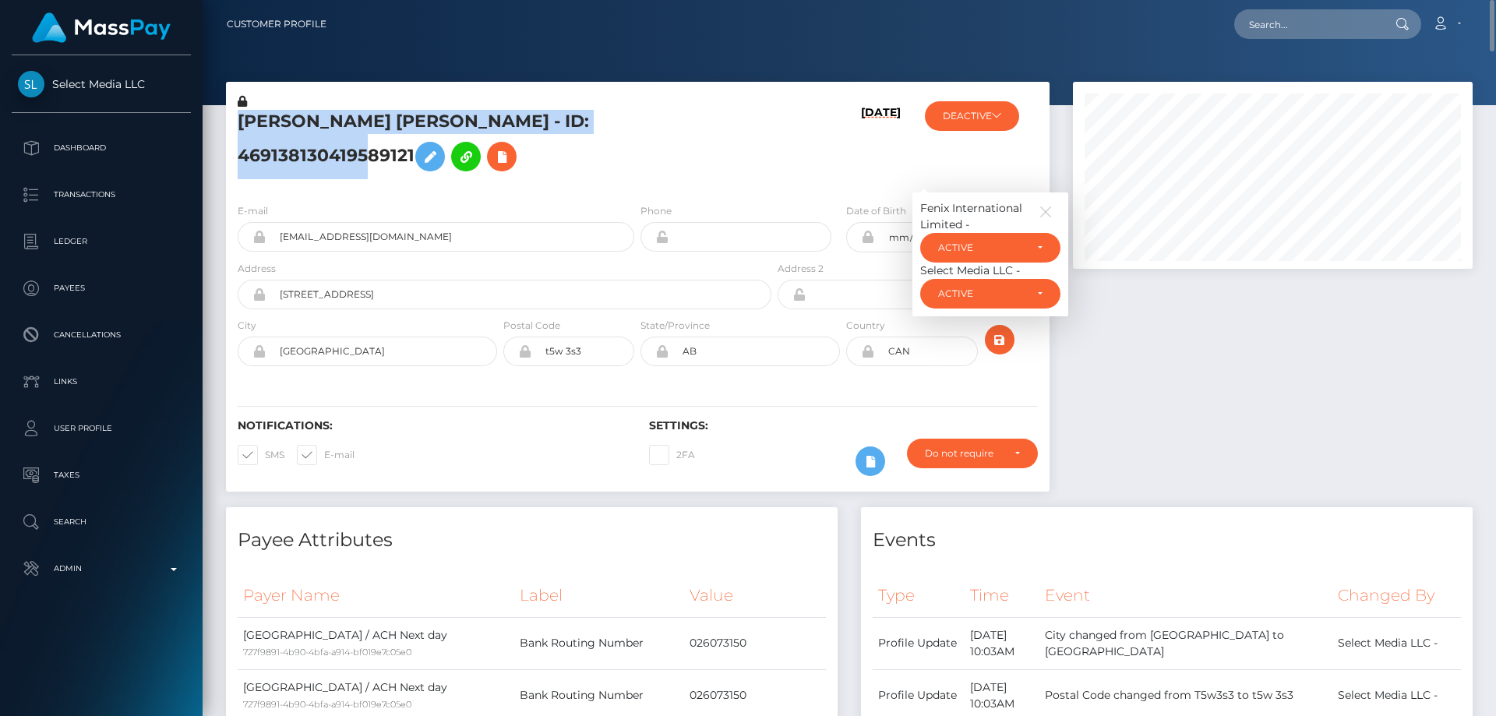
click at [420, 124] on h5 "JACKSON JOHN P HINTON - ID: 469138130419589121" at bounding box center [500, 144] width 525 height 69
copy h5 "JACKSON JOHN P HINTON - ID: 469138130419589121"
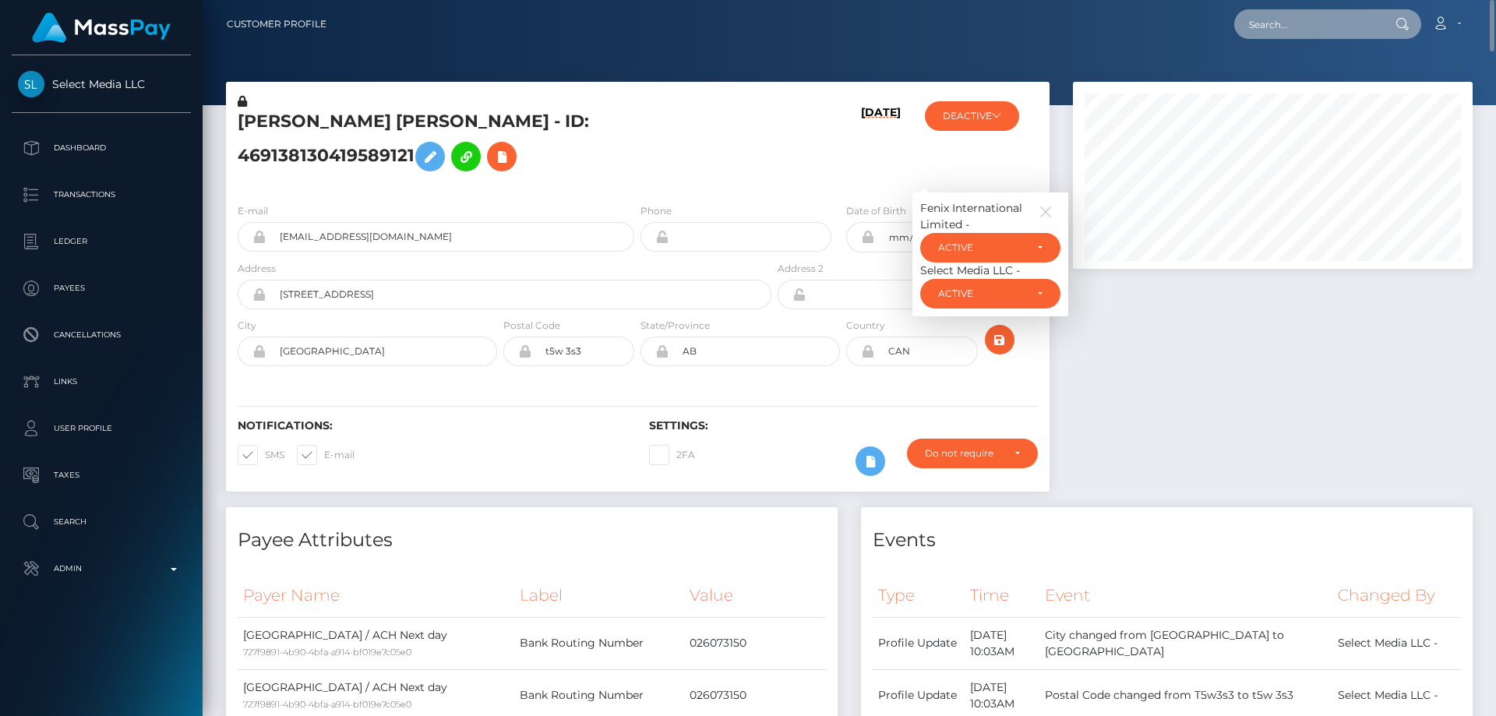
paste input "[EMAIL_ADDRESS][DOMAIN_NAME]"
type input "ranyanajar64@gmail.com"
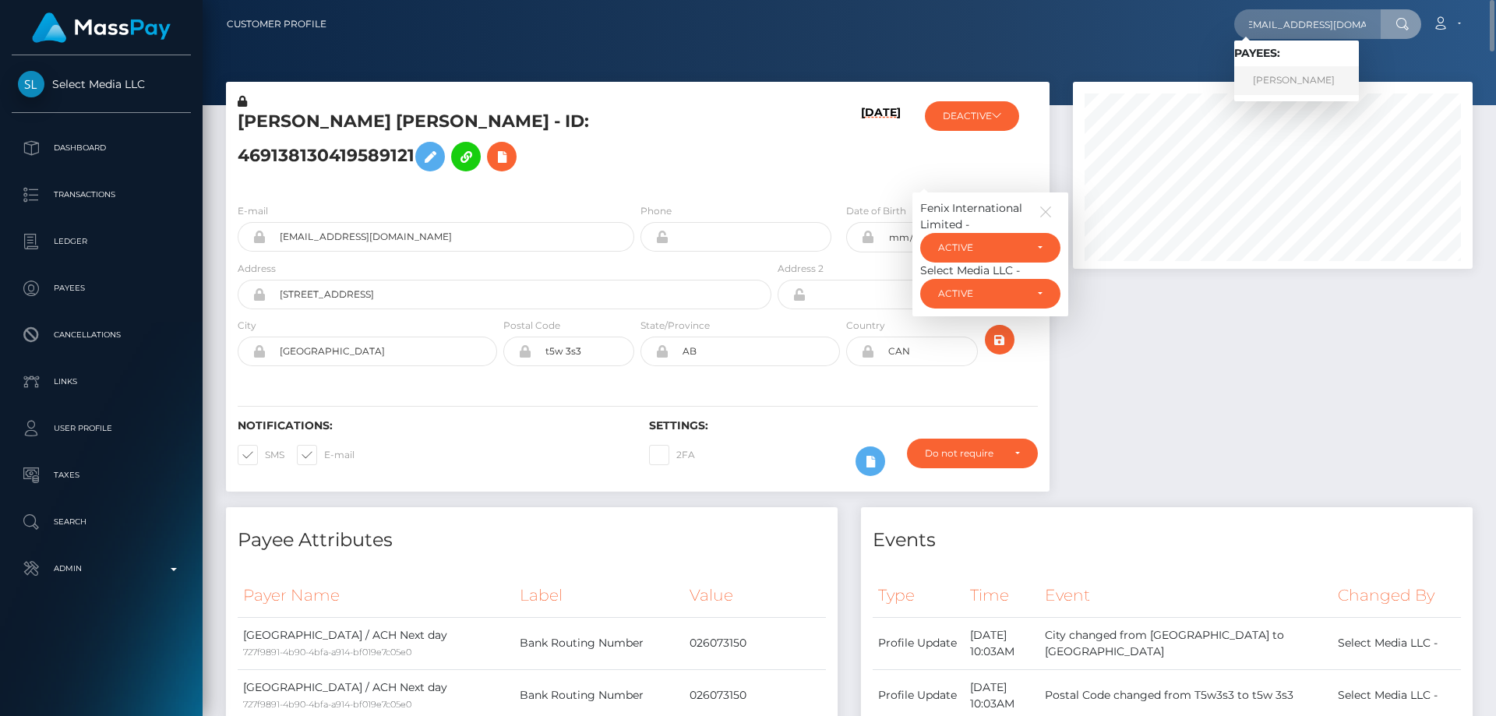
click at [1266, 86] on link "RANIA NAJJAR" at bounding box center [1296, 80] width 125 height 29
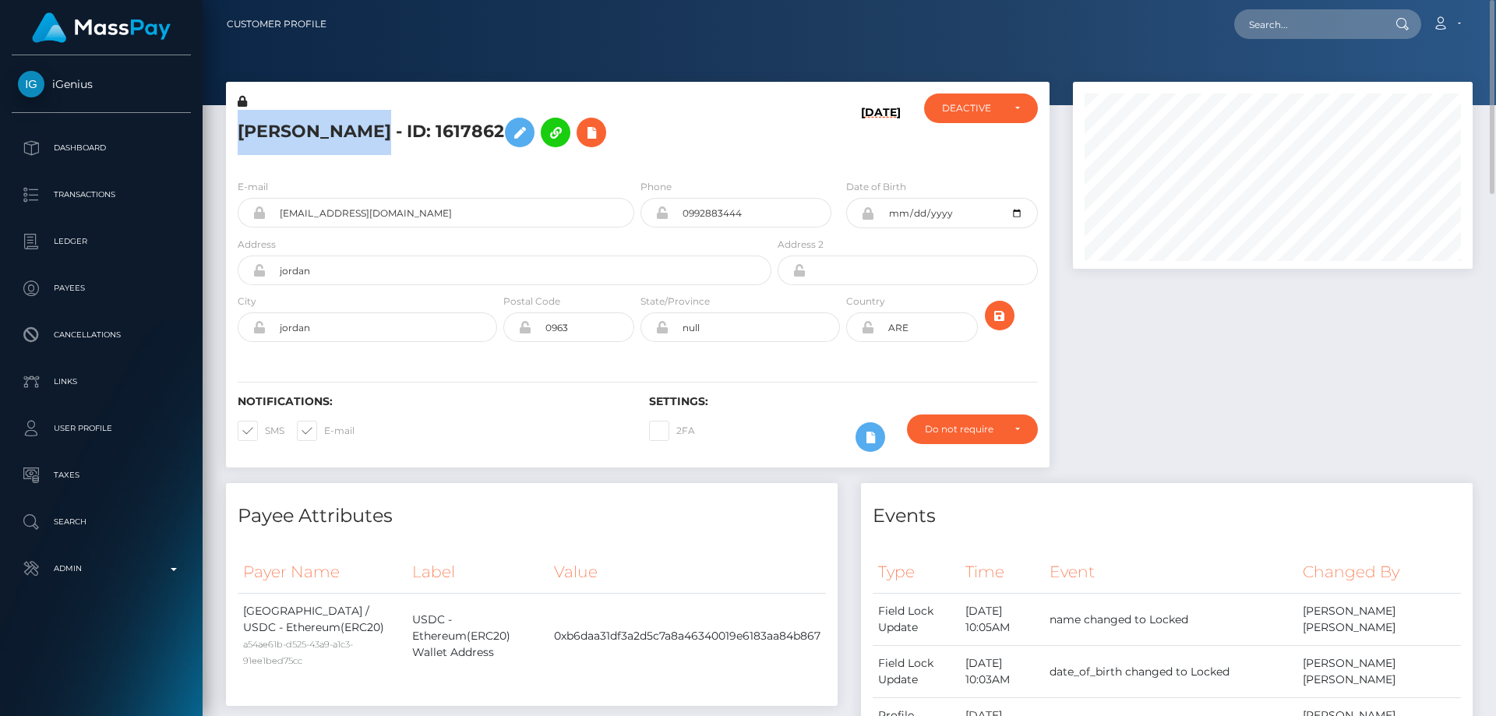
drag, startPoint x: 367, startPoint y: 132, endPoint x: 224, endPoint y: 132, distance: 143.4
click at [224, 132] on div "RANIA NAJJAR - ID: 1617862 05/01/25 CLOSED DEACTIVE ARE" at bounding box center [637, 282] width 847 height 401
copy div "RANIA NAJJAR"
